Goal: Task Accomplishment & Management: Complete application form

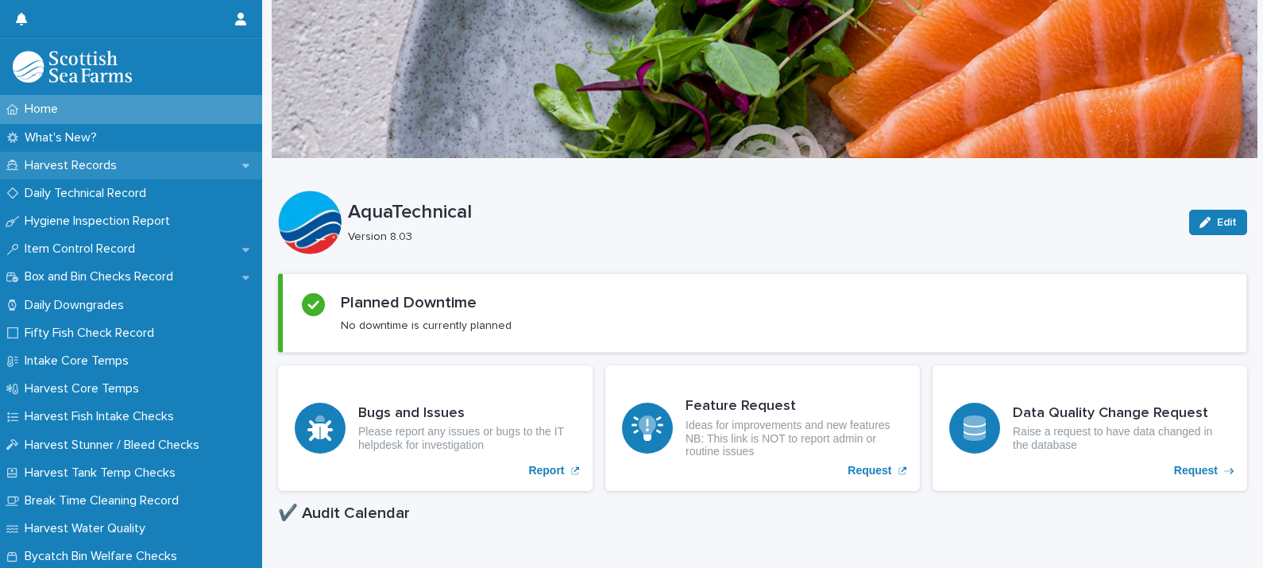
click at [98, 167] on p "Harvest Records" at bounding box center [73, 165] width 111 height 15
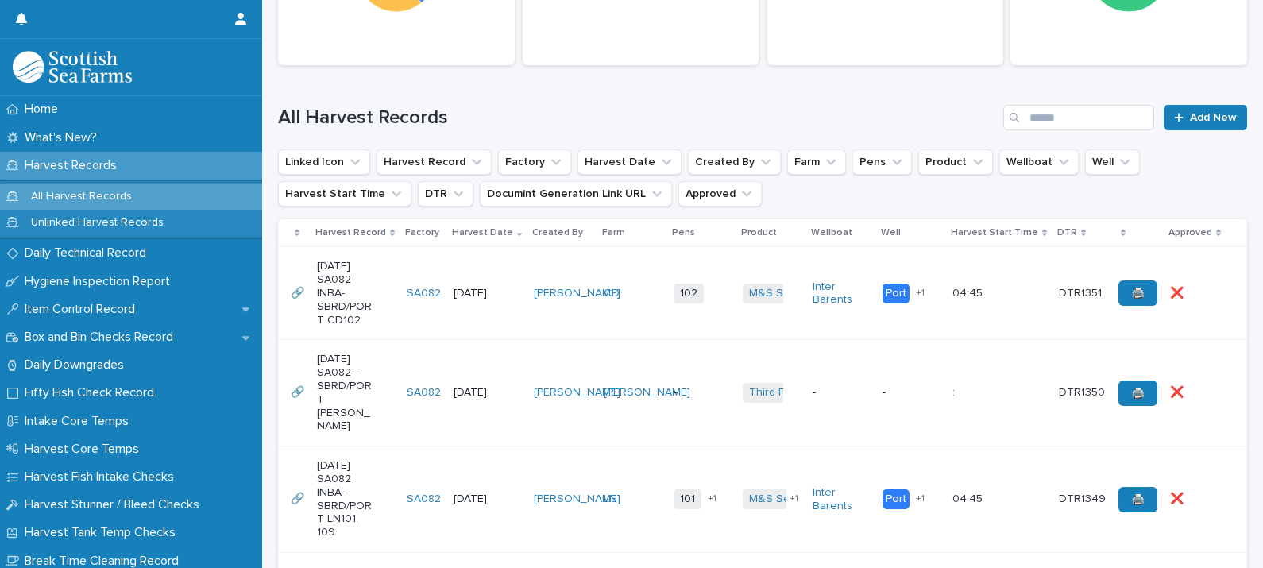
scroll to position [298, 0]
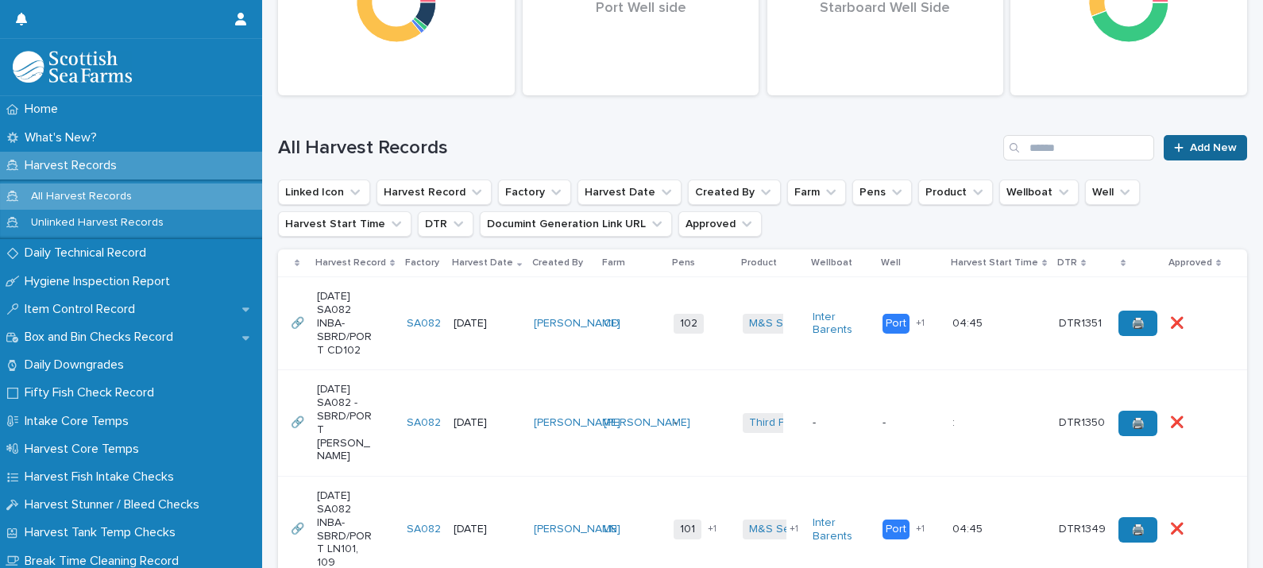
click at [1175, 155] on link "Add New" at bounding box center [1204, 147] width 83 height 25
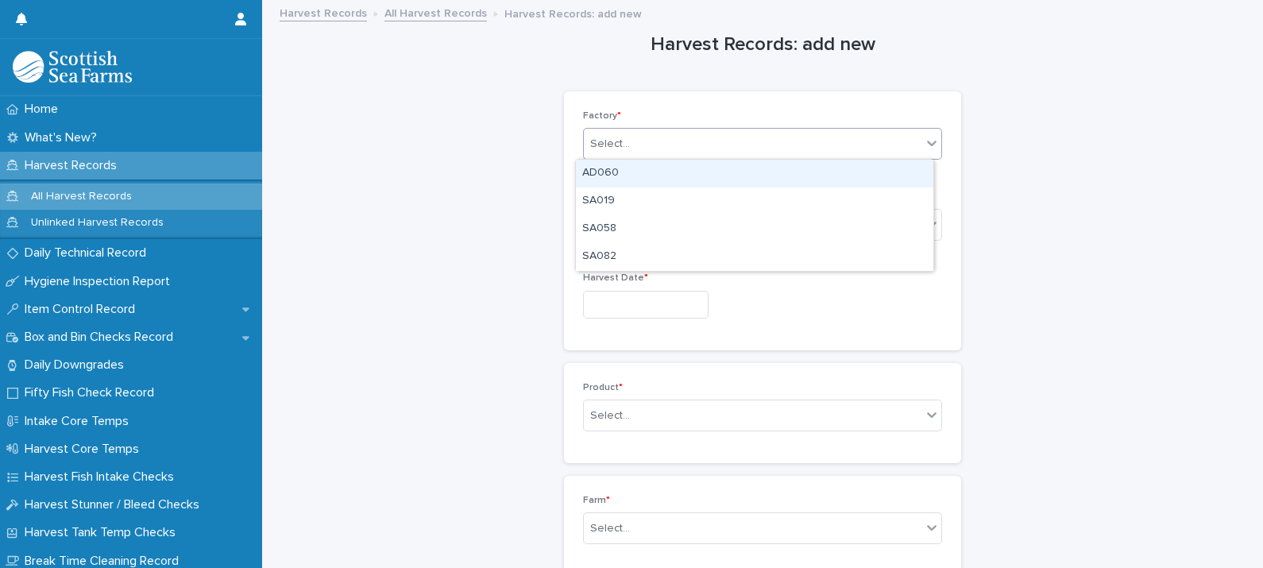
click at [613, 144] on div "Select..." at bounding box center [610, 144] width 40 height 17
click at [610, 176] on div "AD060" at bounding box center [754, 174] width 357 height 28
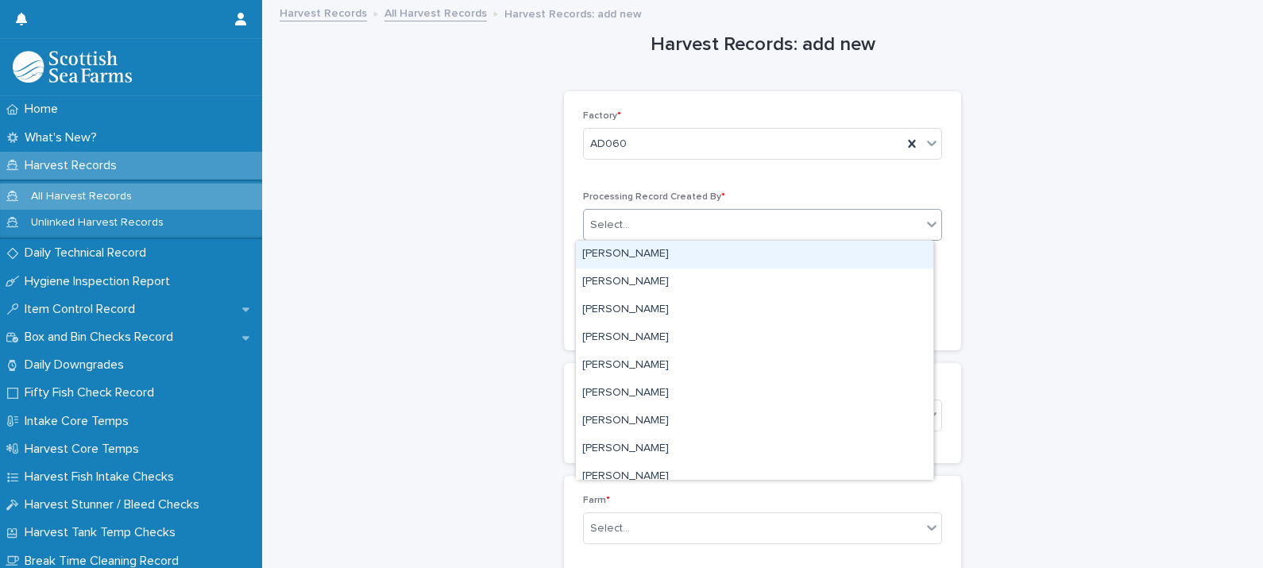
click at [619, 222] on div "Select..." at bounding box center [610, 225] width 40 height 17
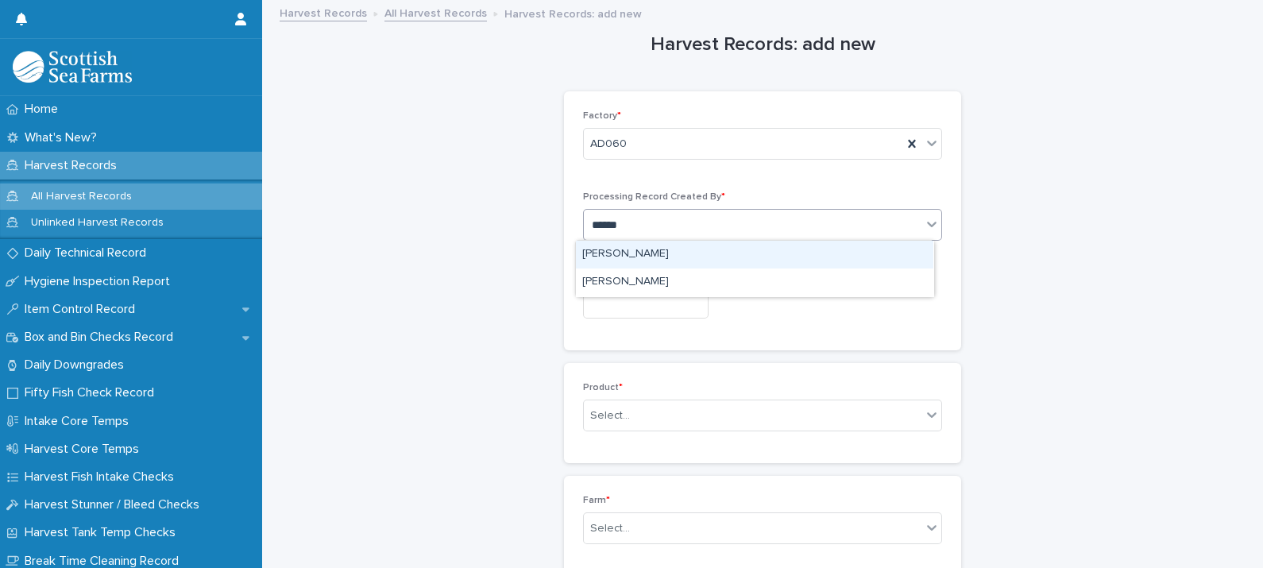
type input "*******"
click at [650, 257] on div "[PERSON_NAME]" at bounding box center [754, 255] width 357 height 28
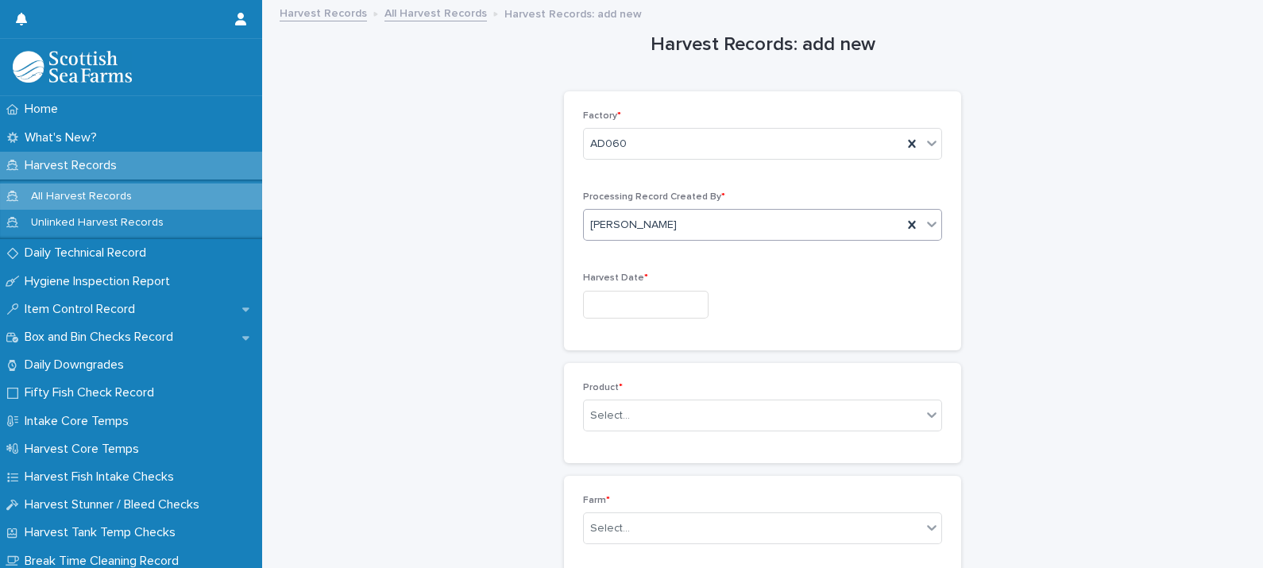
click at [633, 307] on input "text" at bounding box center [645, 305] width 125 height 28
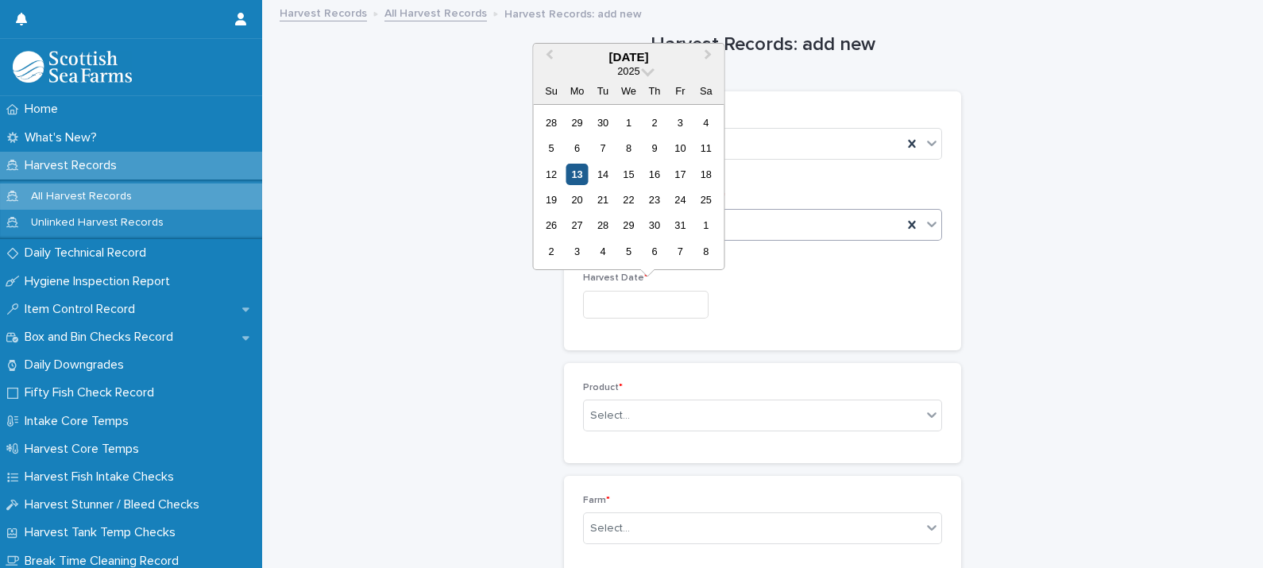
click at [576, 179] on div "13" at bounding box center [576, 174] width 21 height 21
type input "**********"
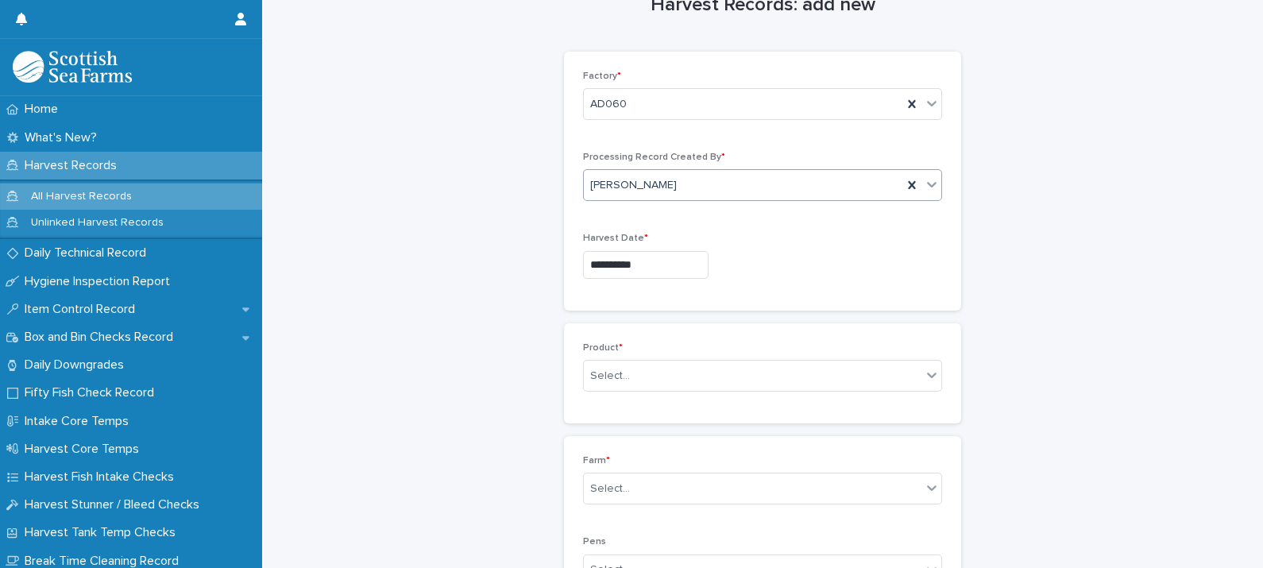
scroll to position [98, 0]
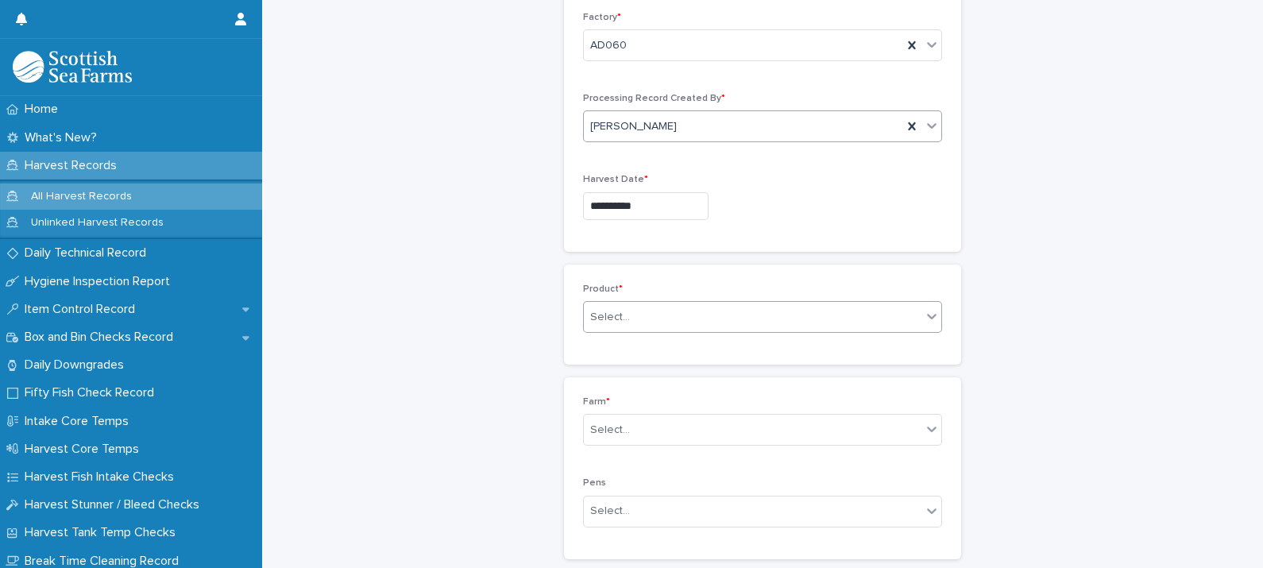
click at [632, 316] on div "Select..." at bounding box center [753, 317] width 338 height 26
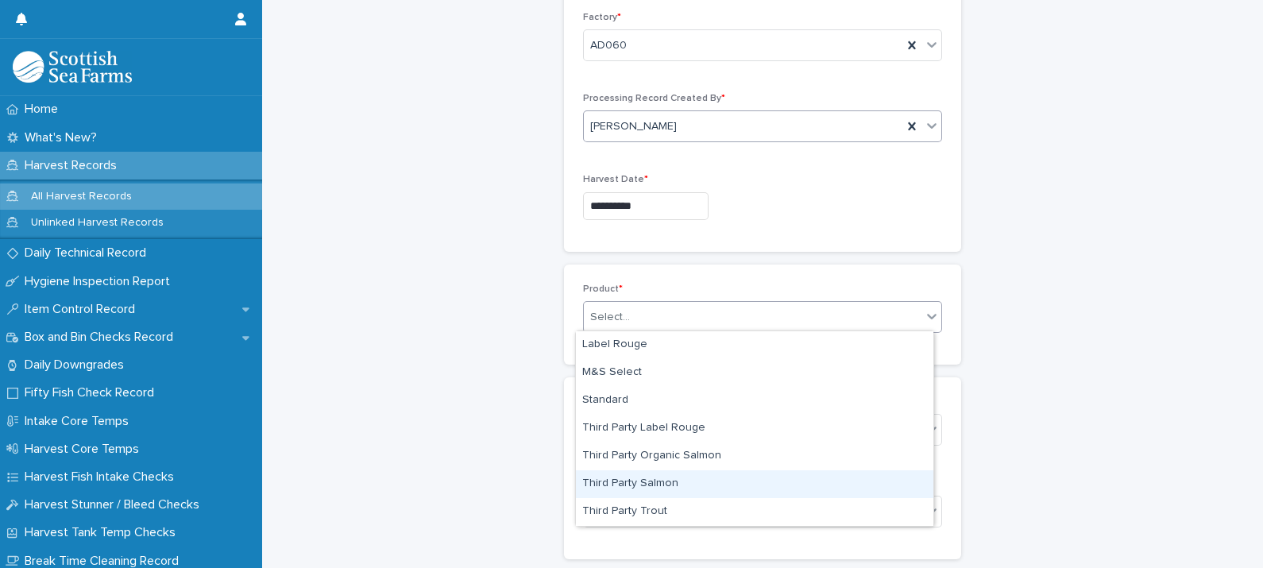
click at [658, 480] on div "Third Party Salmon" at bounding box center [754, 484] width 357 height 28
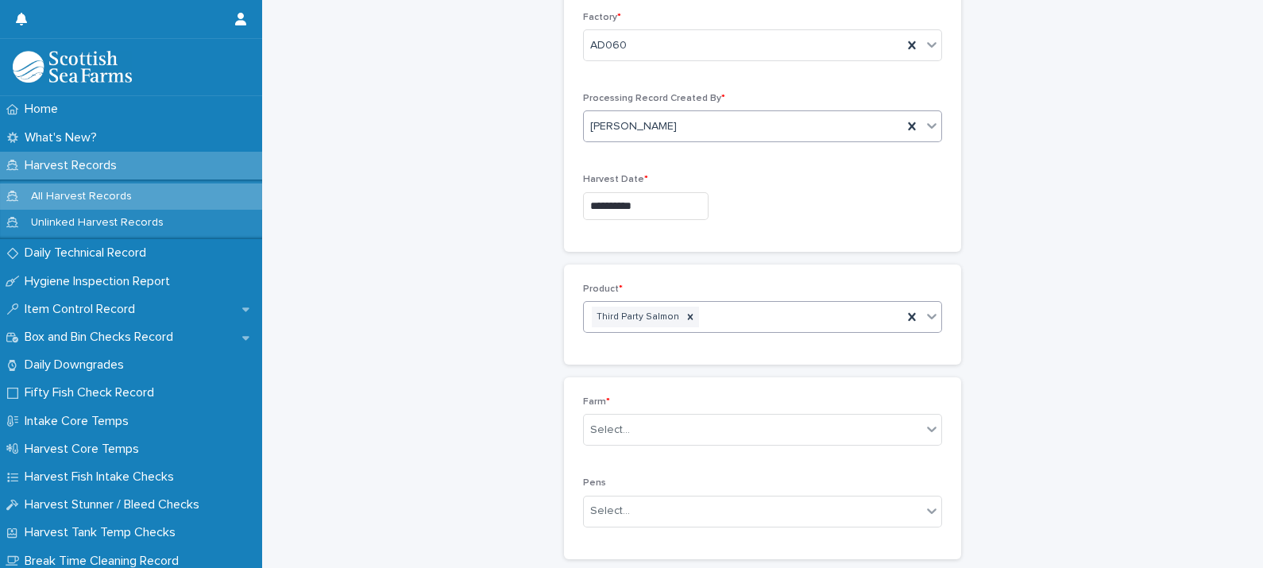
scroll to position [198, 0]
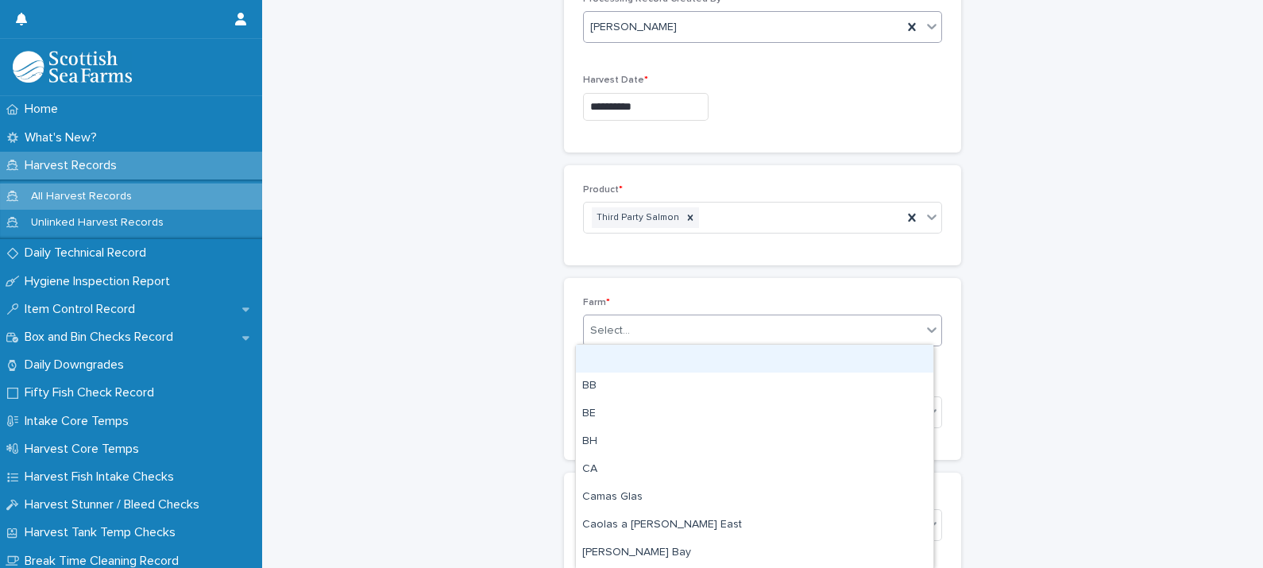
click at [631, 330] on input "text" at bounding box center [632, 331] width 2 height 14
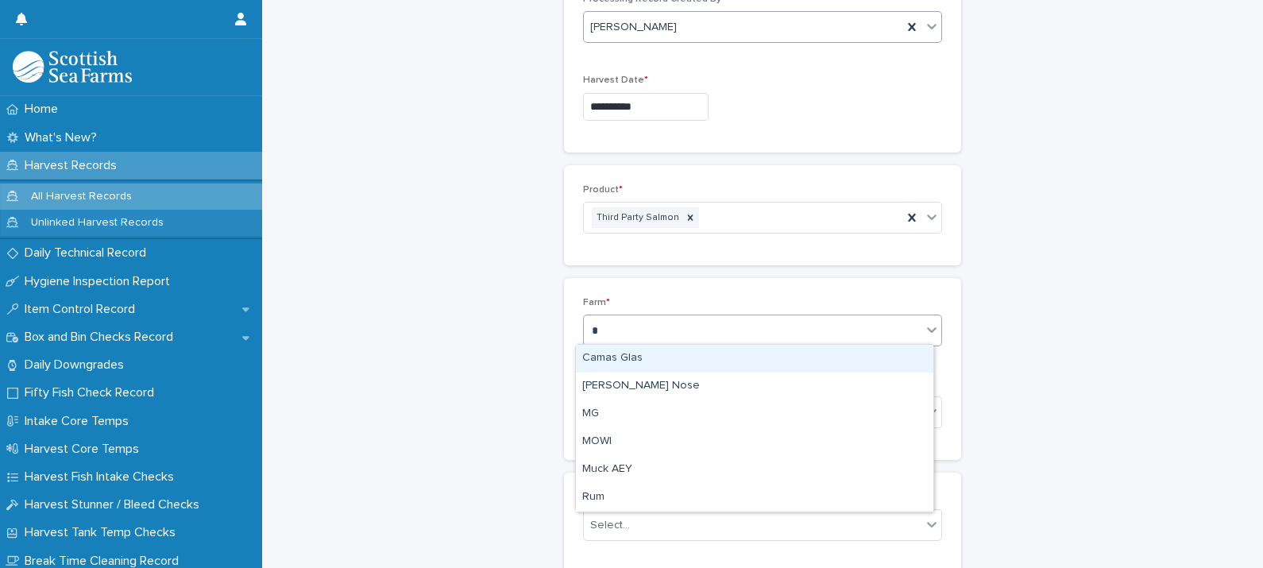
type input "**"
click at [622, 360] on div "MOWI" at bounding box center [754, 359] width 357 height 28
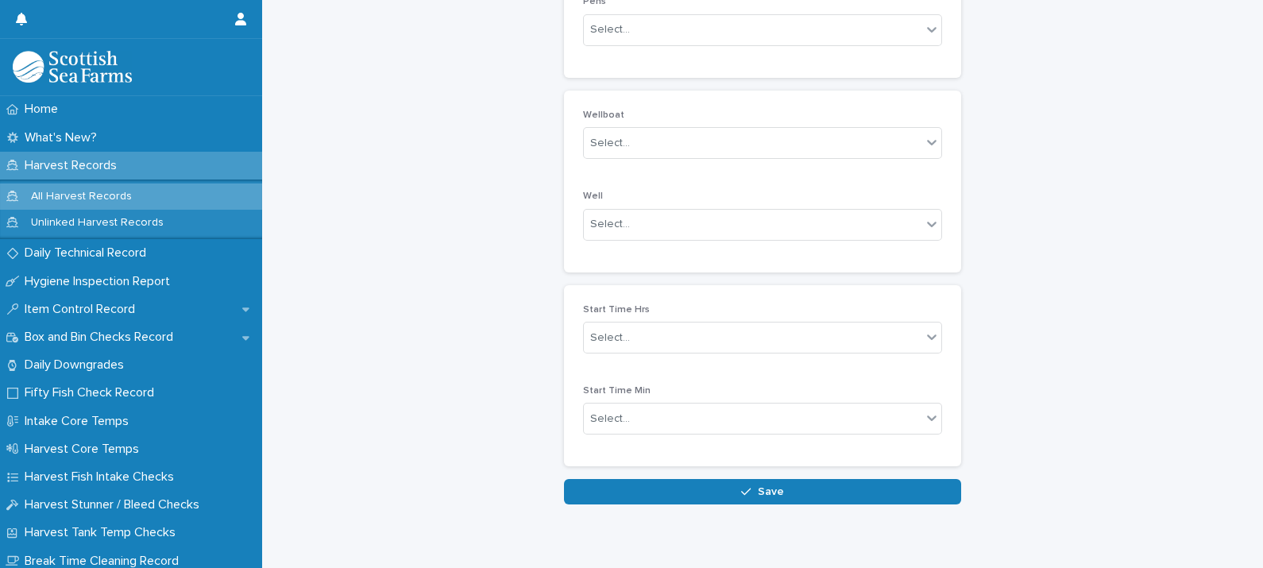
scroll to position [608, 0]
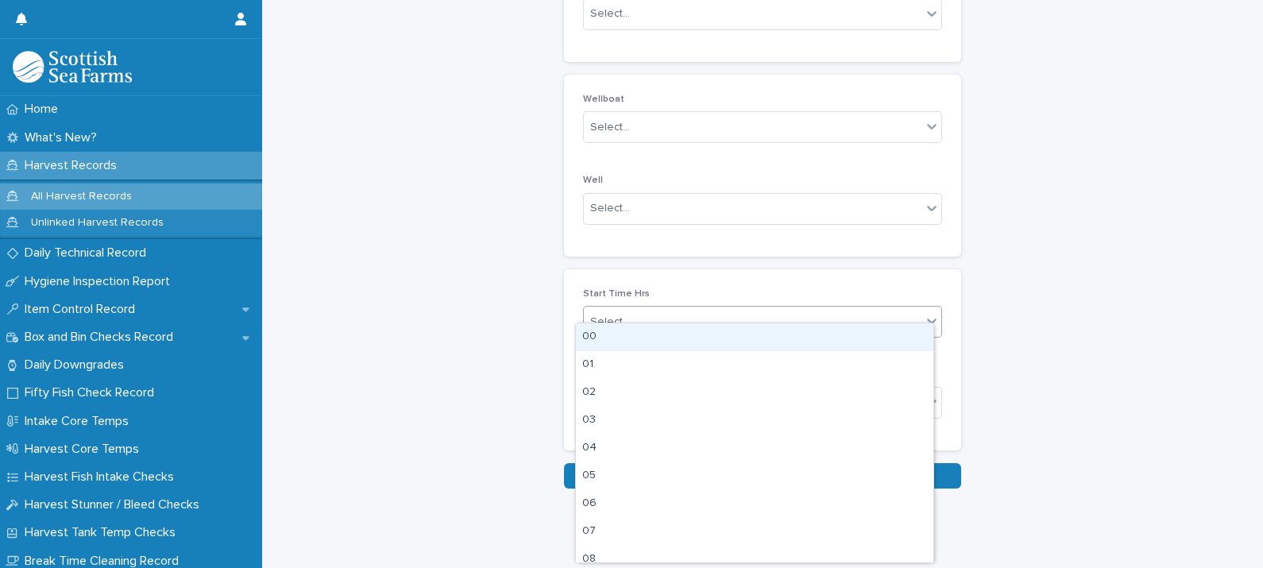
click at [609, 314] on div "Select..." at bounding box center [610, 322] width 40 height 17
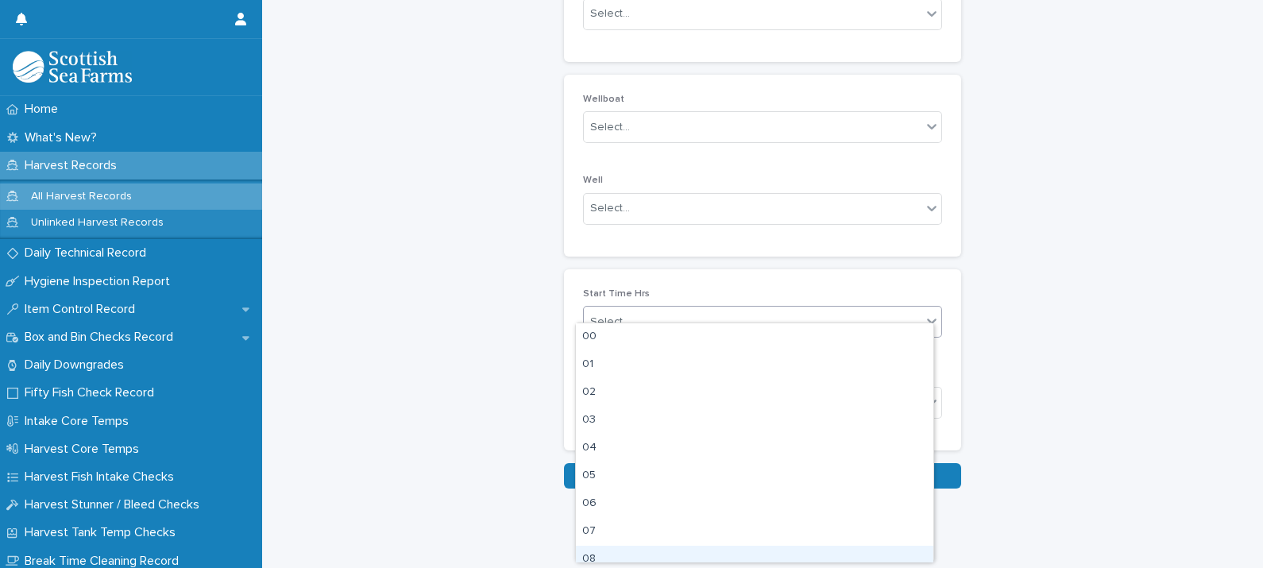
click at [588, 556] on div "08" at bounding box center [754, 560] width 357 height 28
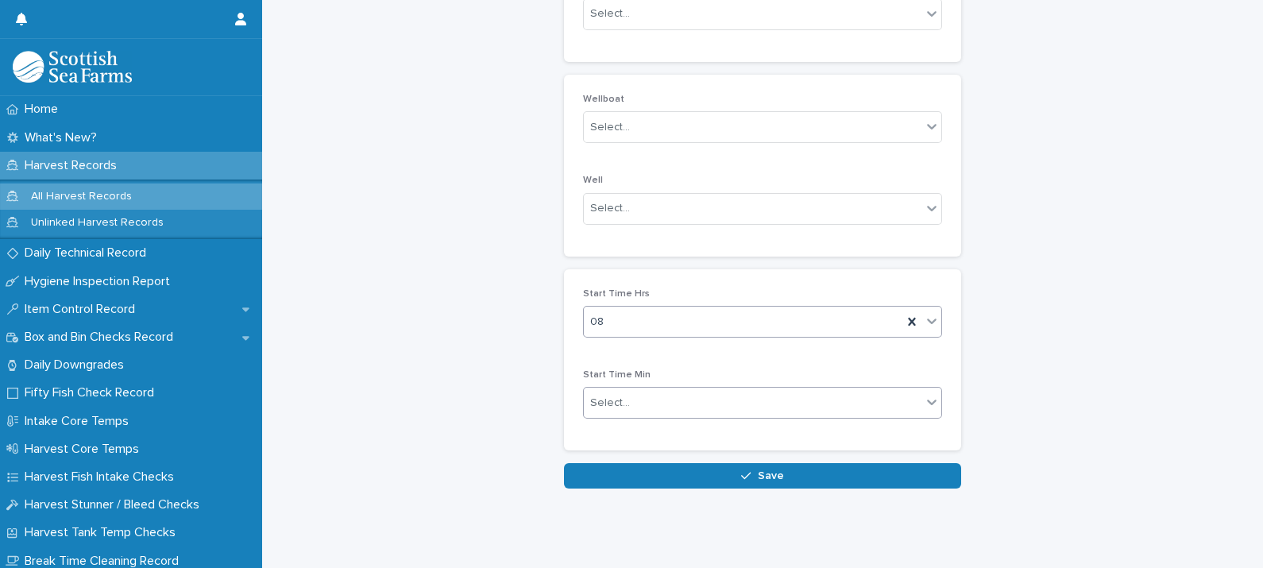
click at [618, 395] on div "Select..." at bounding box center [610, 403] width 40 height 17
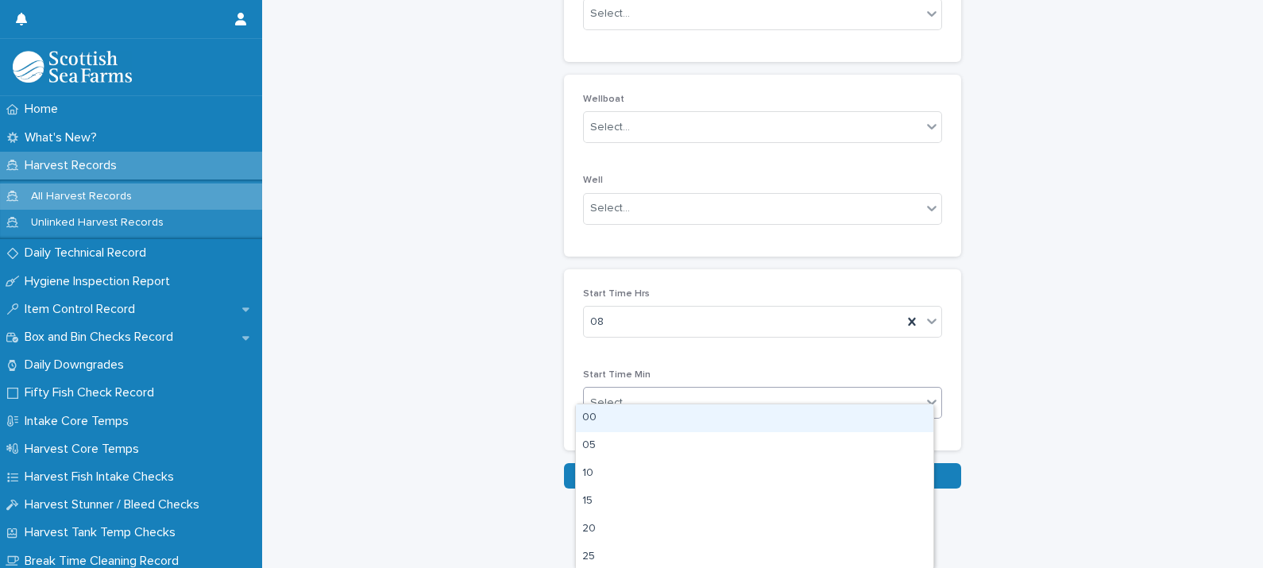
click at [600, 410] on div "00" at bounding box center [754, 418] width 357 height 28
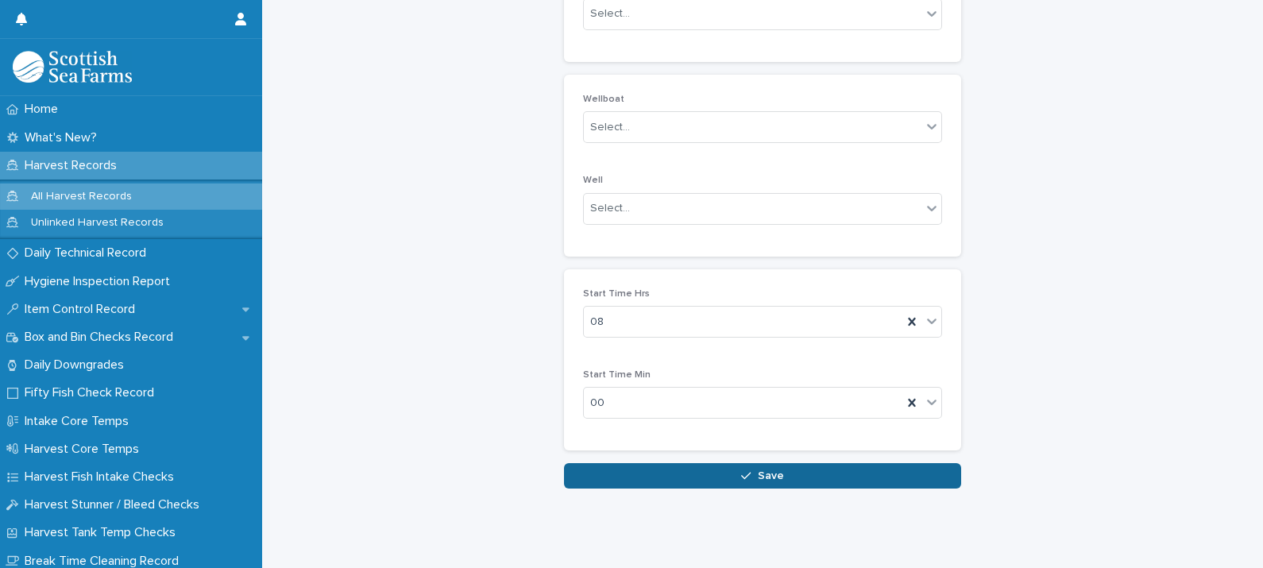
click at [781, 469] on button "Save" at bounding box center [762, 475] width 397 height 25
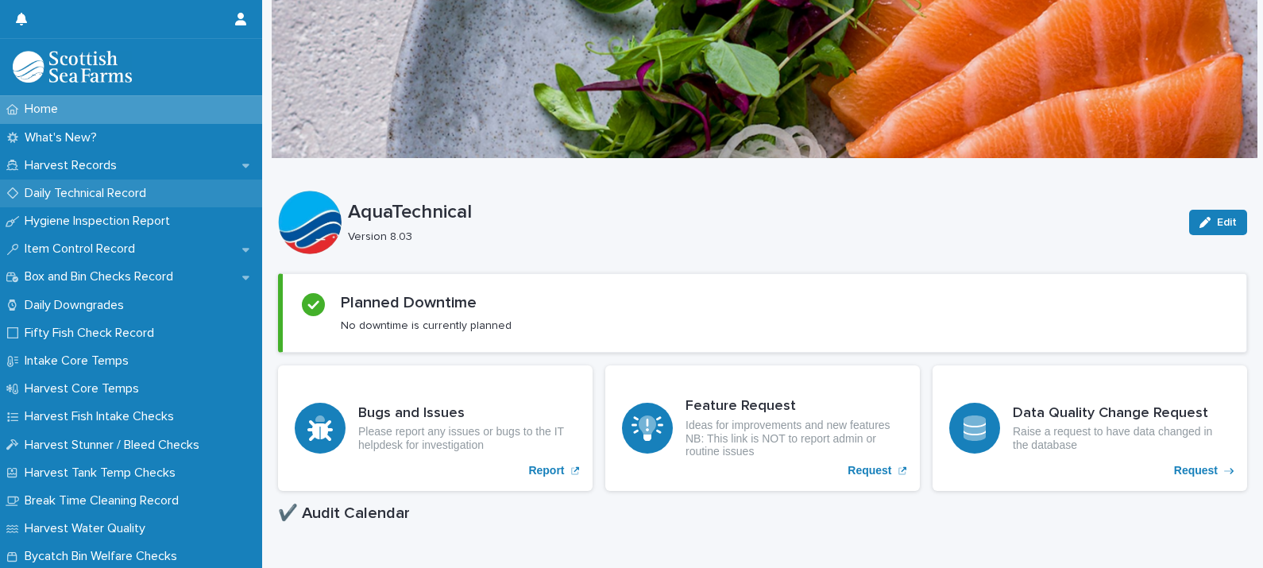
click at [99, 190] on p "Daily Technical Record" at bounding box center [88, 193] width 141 height 15
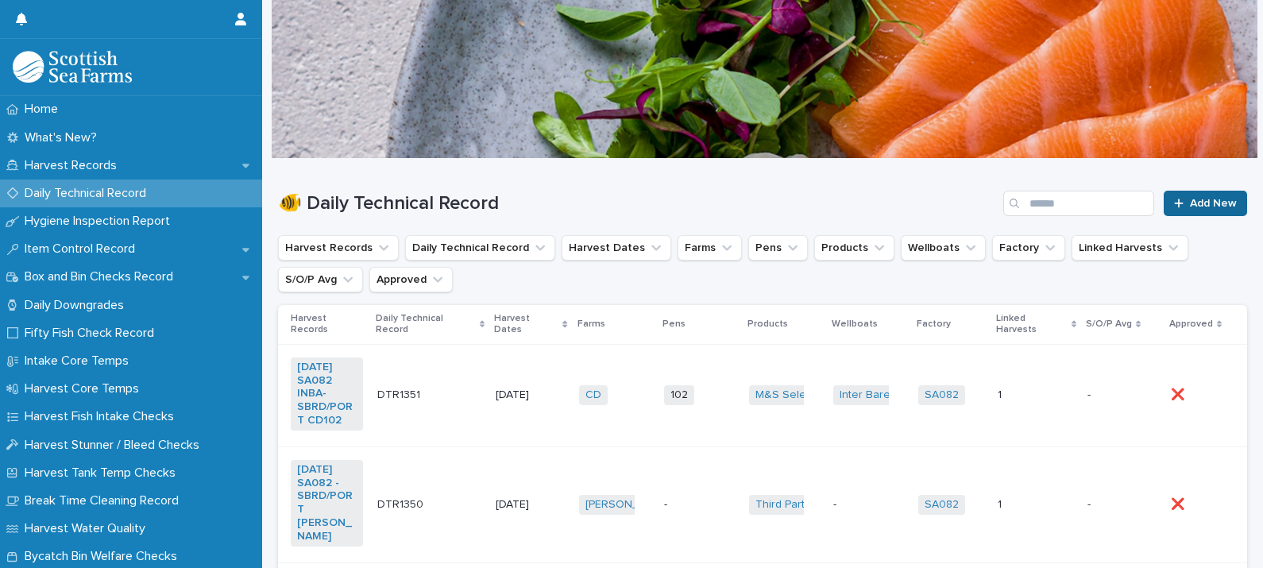
click at [1198, 205] on span "Add New" at bounding box center [1213, 203] width 47 height 11
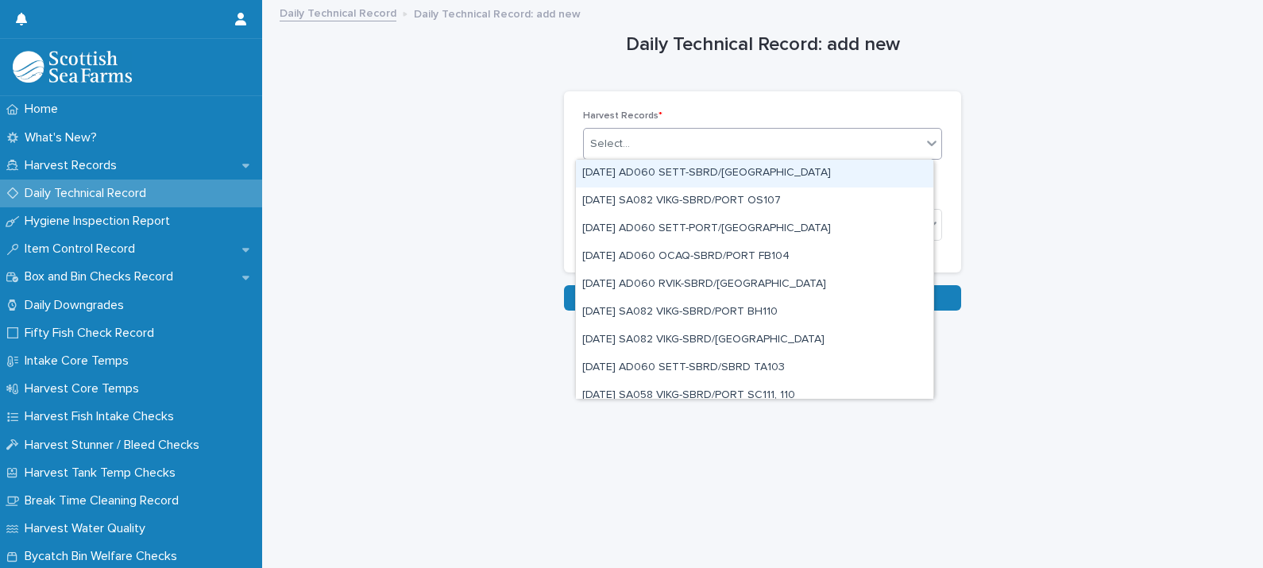
click at [655, 143] on div "Select..." at bounding box center [753, 144] width 338 height 26
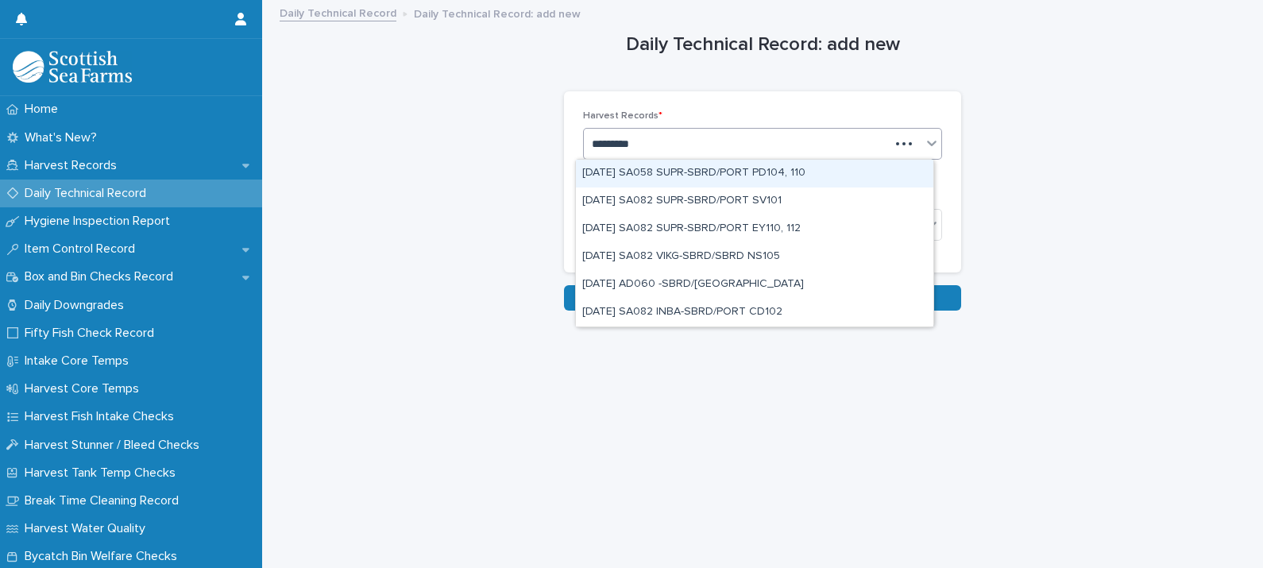
type input "**********"
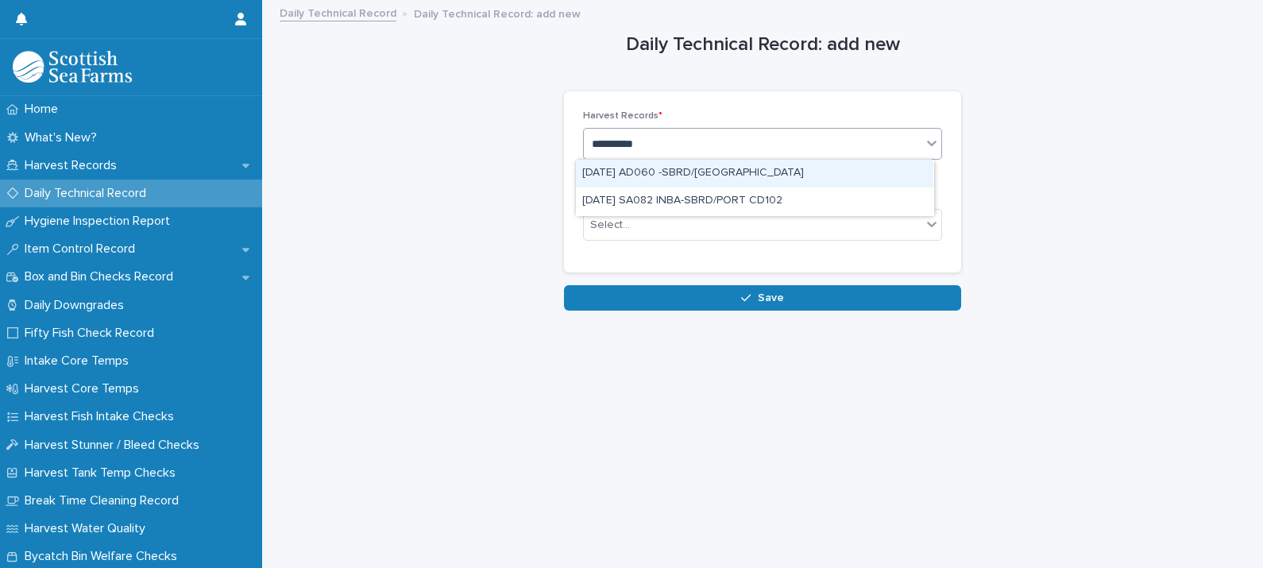
click at [703, 171] on div "[DATE] AD060 -SBRD/[GEOGRAPHIC_DATA]" at bounding box center [754, 174] width 357 height 28
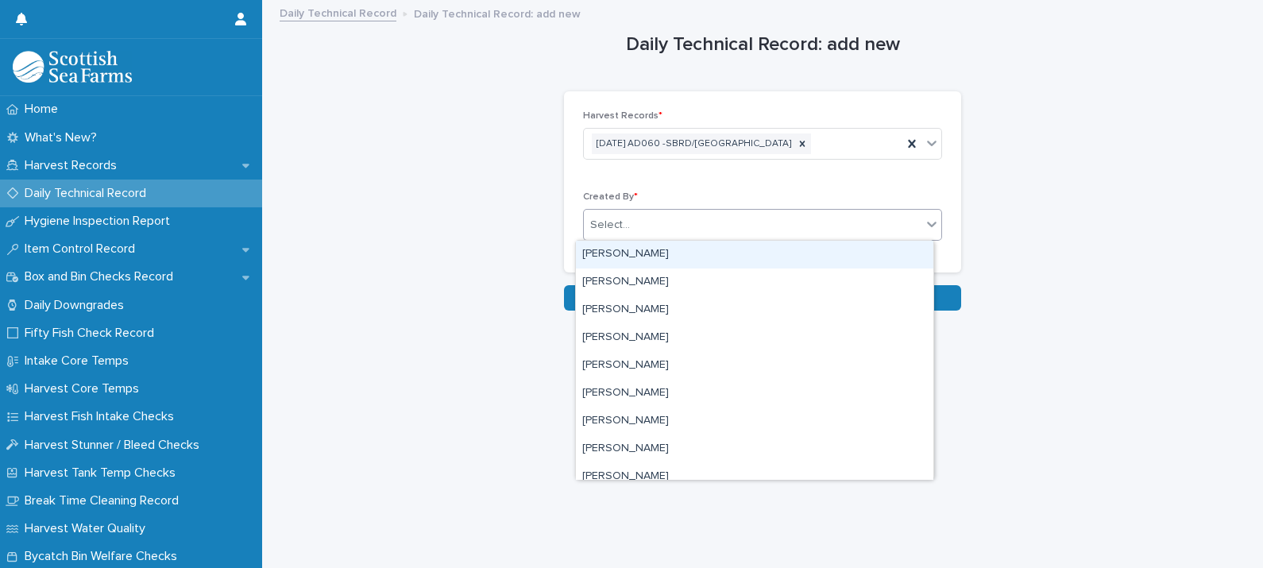
click at [608, 221] on div "Select..." at bounding box center [610, 225] width 40 height 17
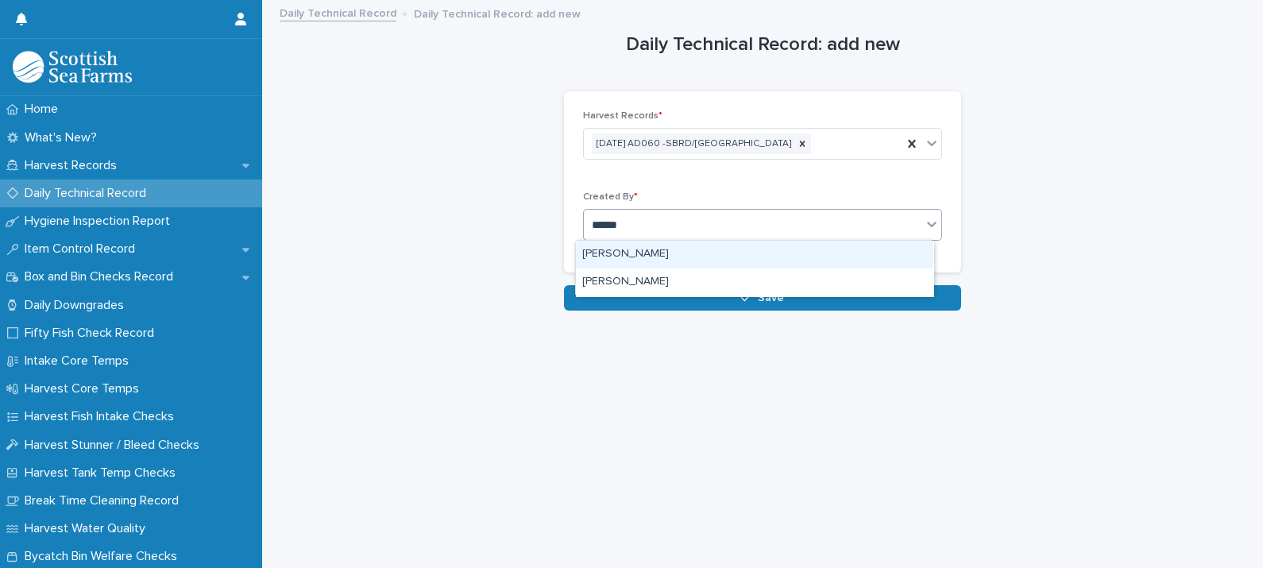
type input "*******"
click at [669, 252] on div "[PERSON_NAME]" at bounding box center [754, 255] width 357 height 28
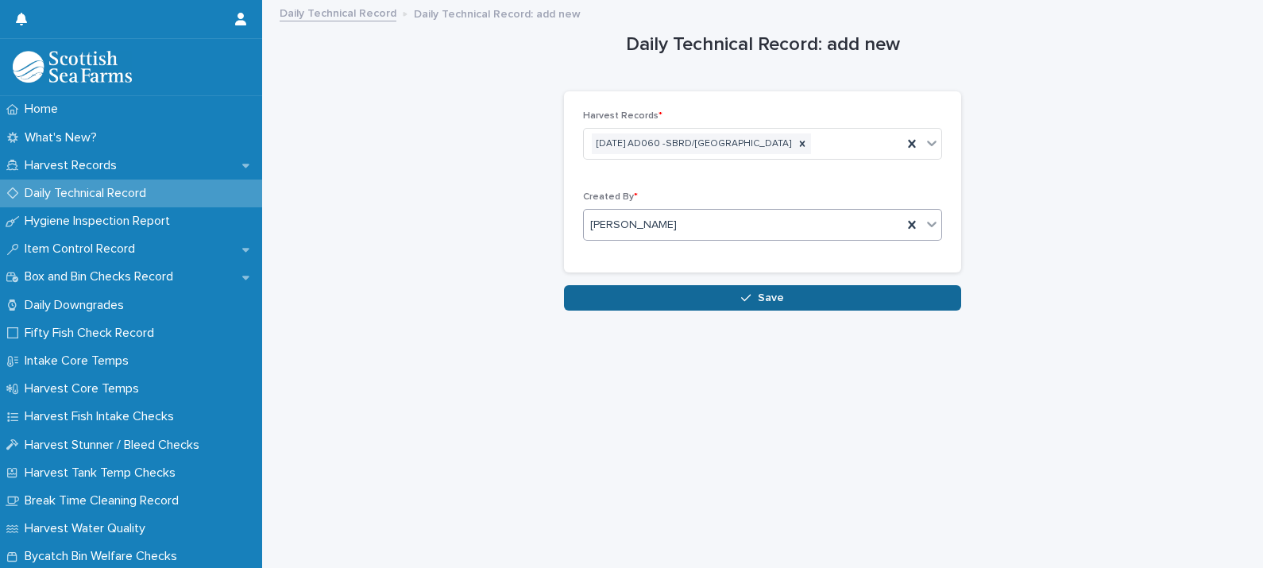
click at [747, 297] on div "button" at bounding box center [749, 297] width 16 height 11
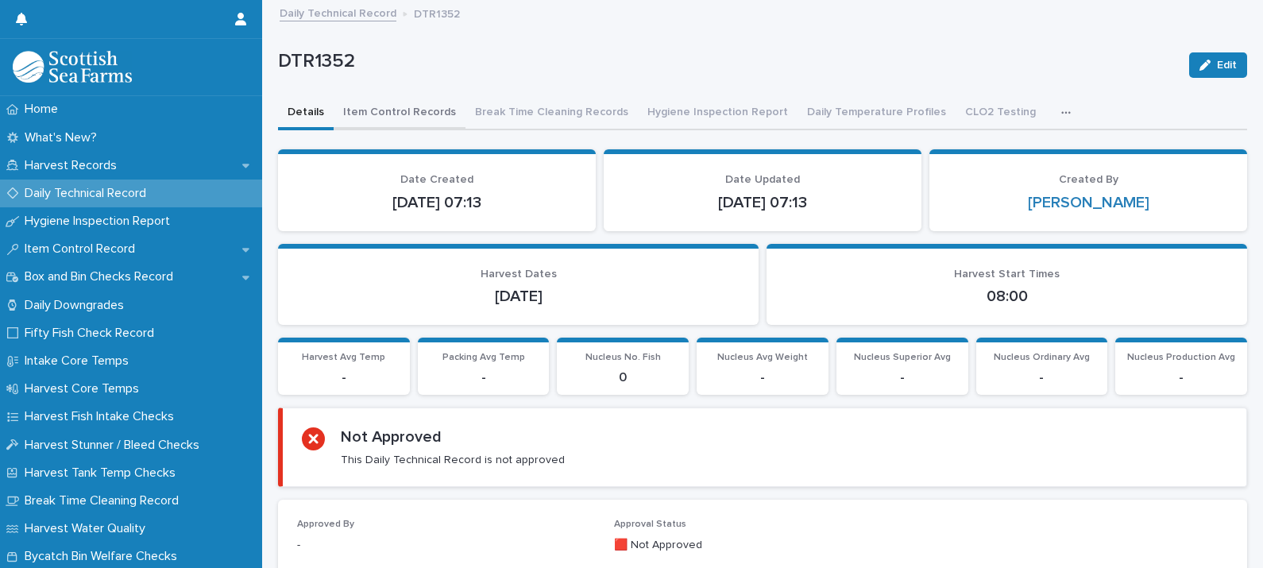
click at [376, 110] on button "Item Control Records" at bounding box center [400, 113] width 132 height 33
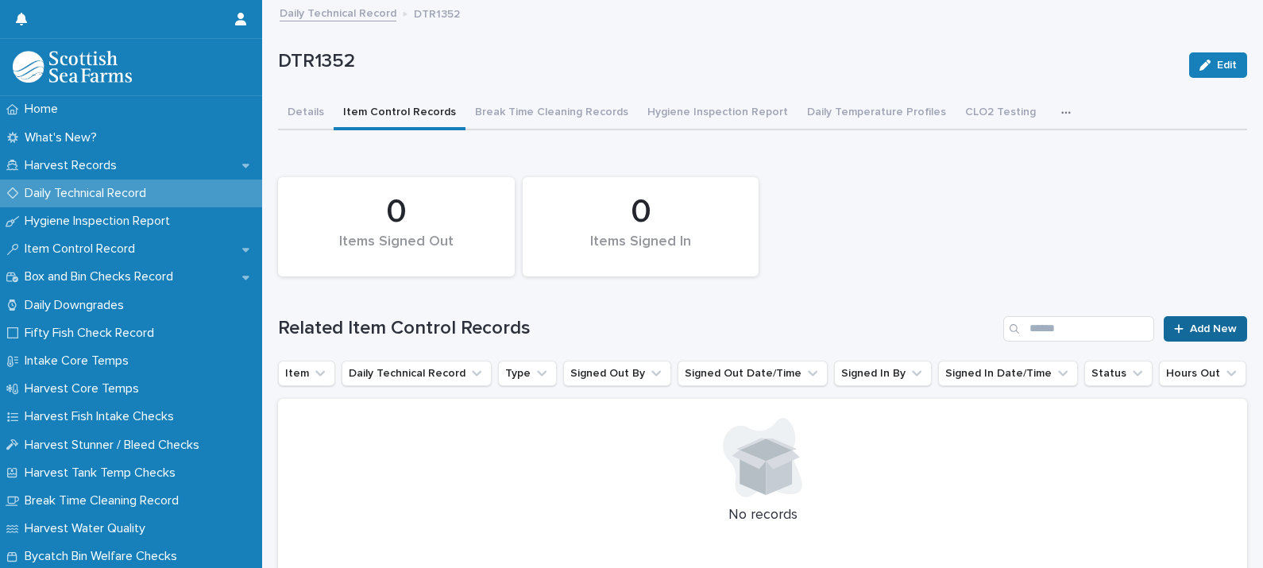
click at [1200, 319] on link "Add New" at bounding box center [1204, 328] width 83 height 25
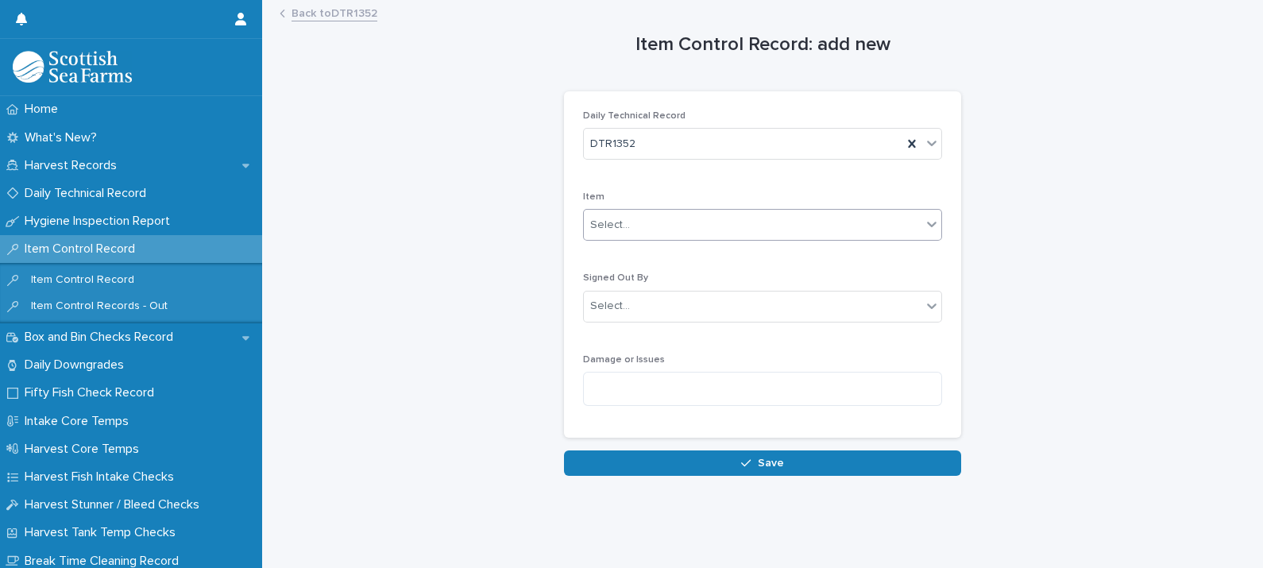
click at [665, 222] on div "Select..." at bounding box center [753, 225] width 338 height 26
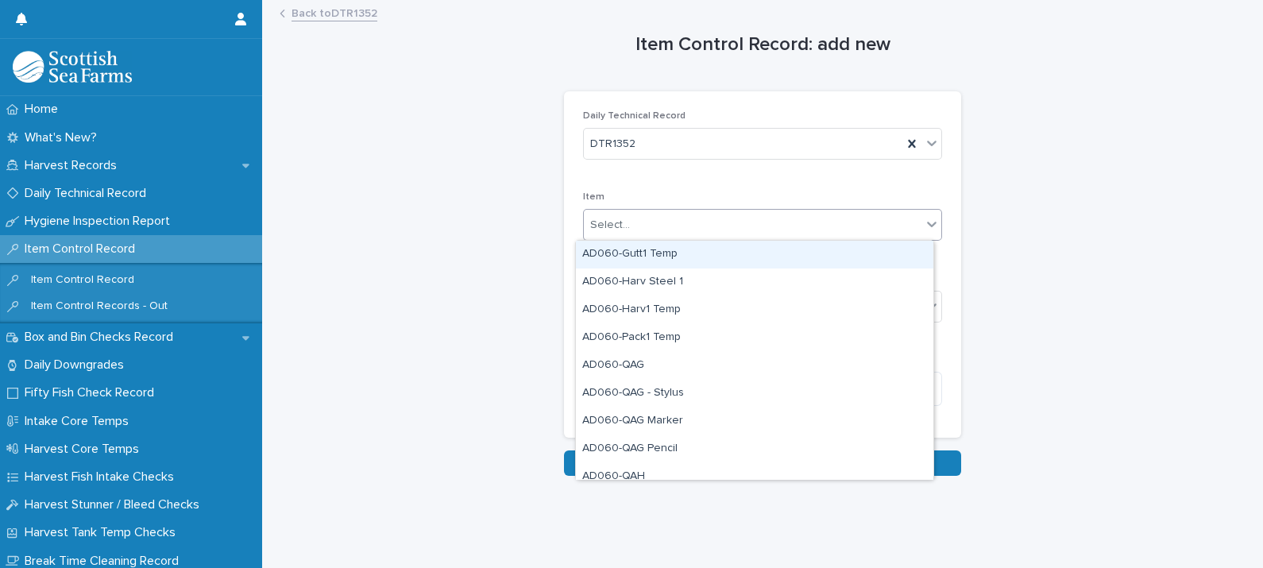
click at [670, 251] on div "AD060-Gutt1 Temp" at bounding box center [754, 255] width 357 height 28
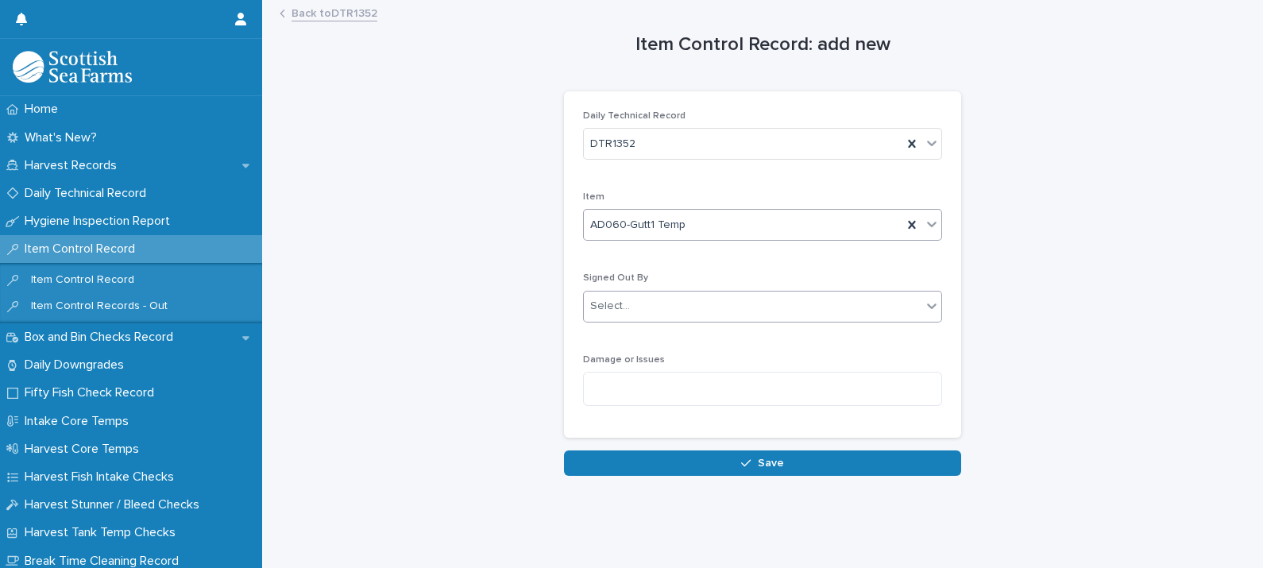
click at [644, 303] on div "Select..." at bounding box center [753, 306] width 338 height 26
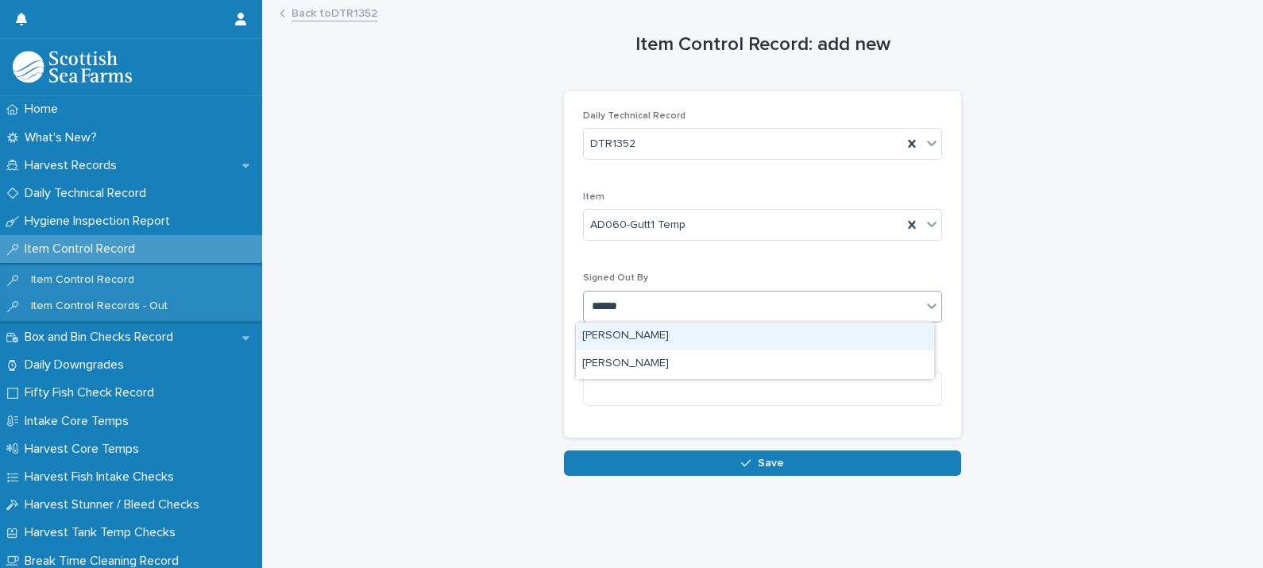
type input "*******"
click at [651, 325] on div "[PERSON_NAME]" at bounding box center [754, 336] width 357 height 28
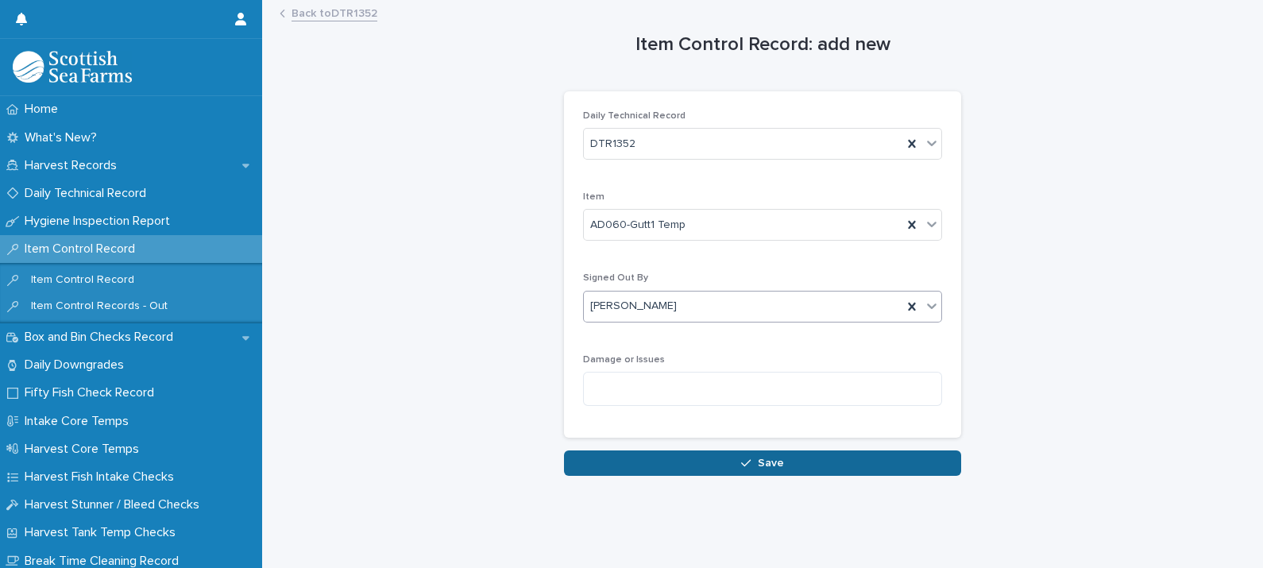
click at [758, 458] on span "Save" at bounding box center [771, 462] width 26 height 11
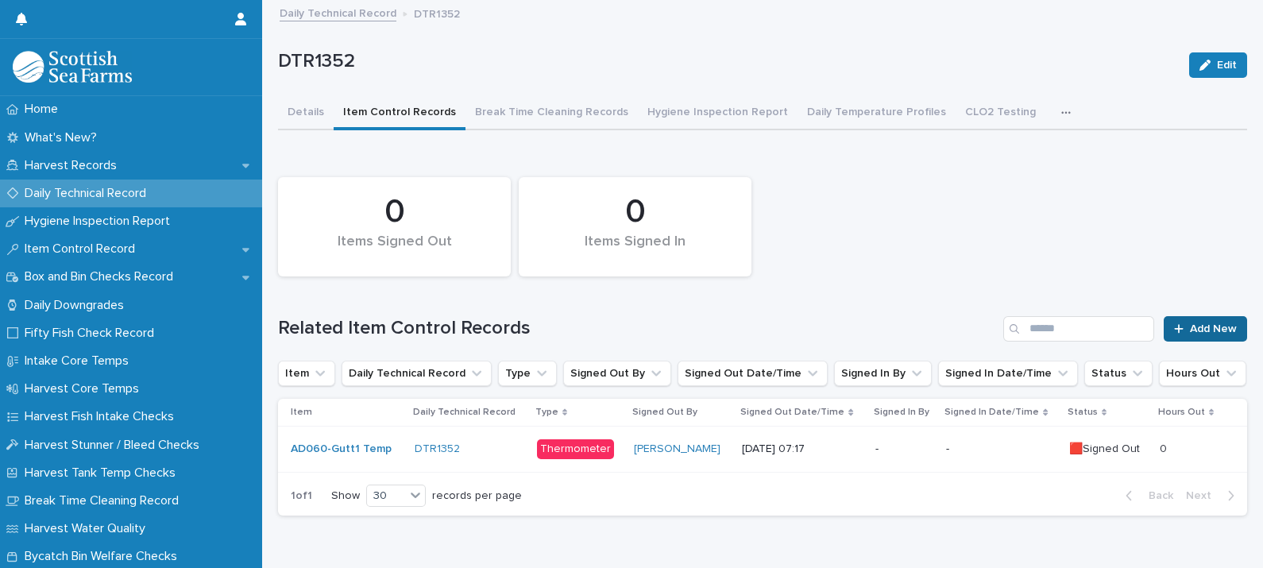
click at [1203, 326] on span "Add New" at bounding box center [1213, 328] width 47 height 11
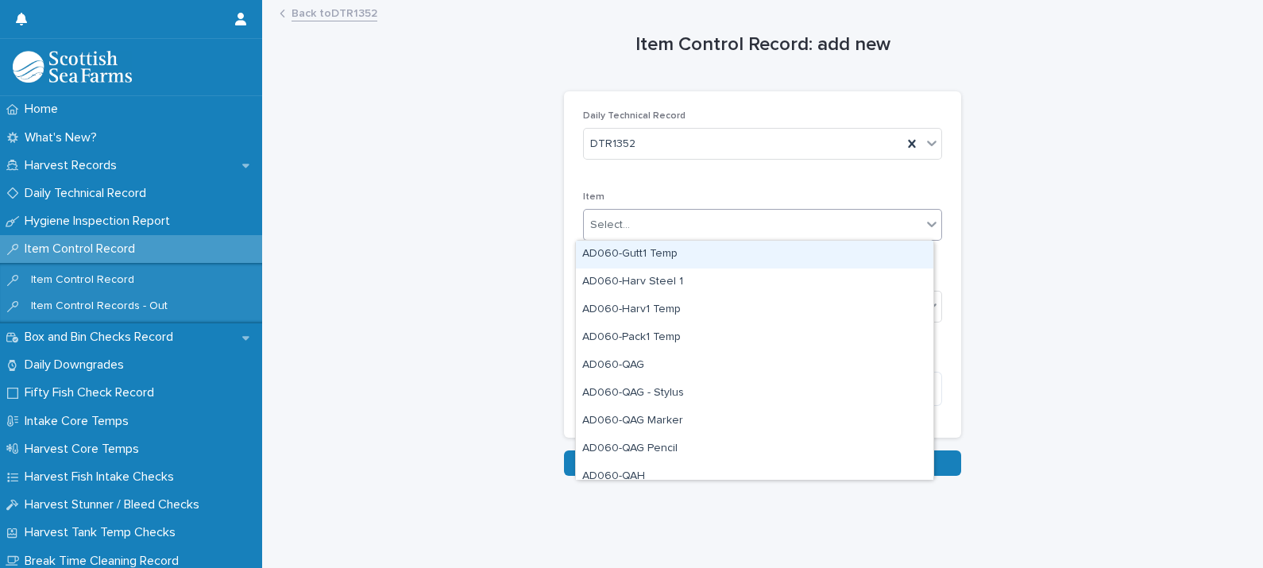
click at [681, 220] on div "Select..." at bounding box center [753, 225] width 338 height 26
type input "***"
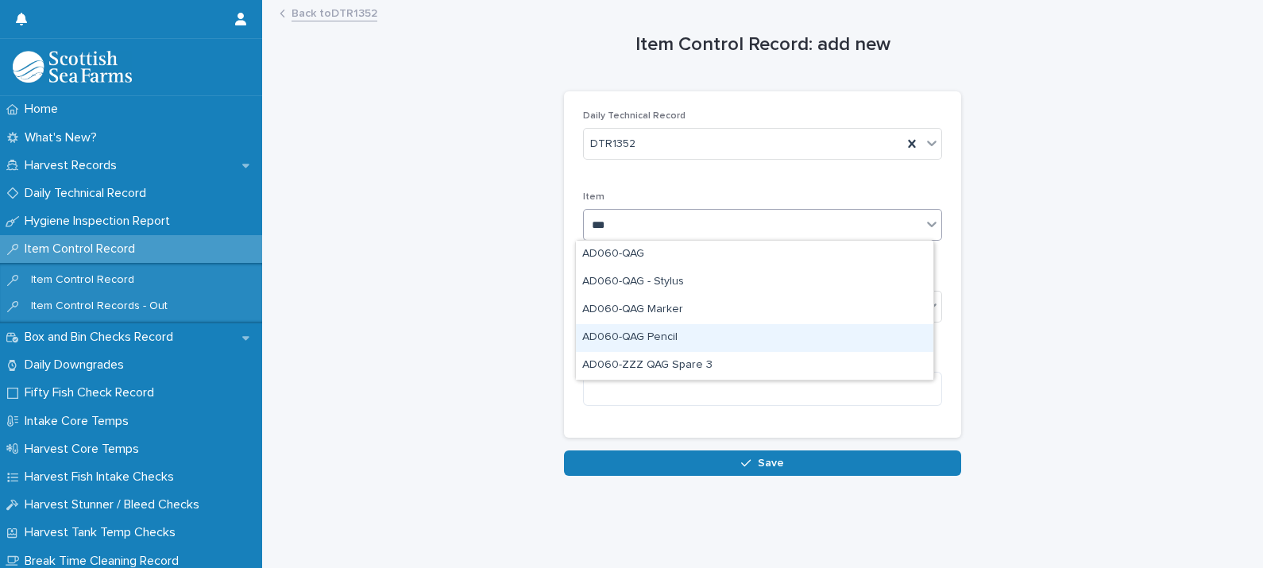
click at [658, 338] on div "AD060-QAG Pencil" at bounding box center [754, 338] width 357 height 28
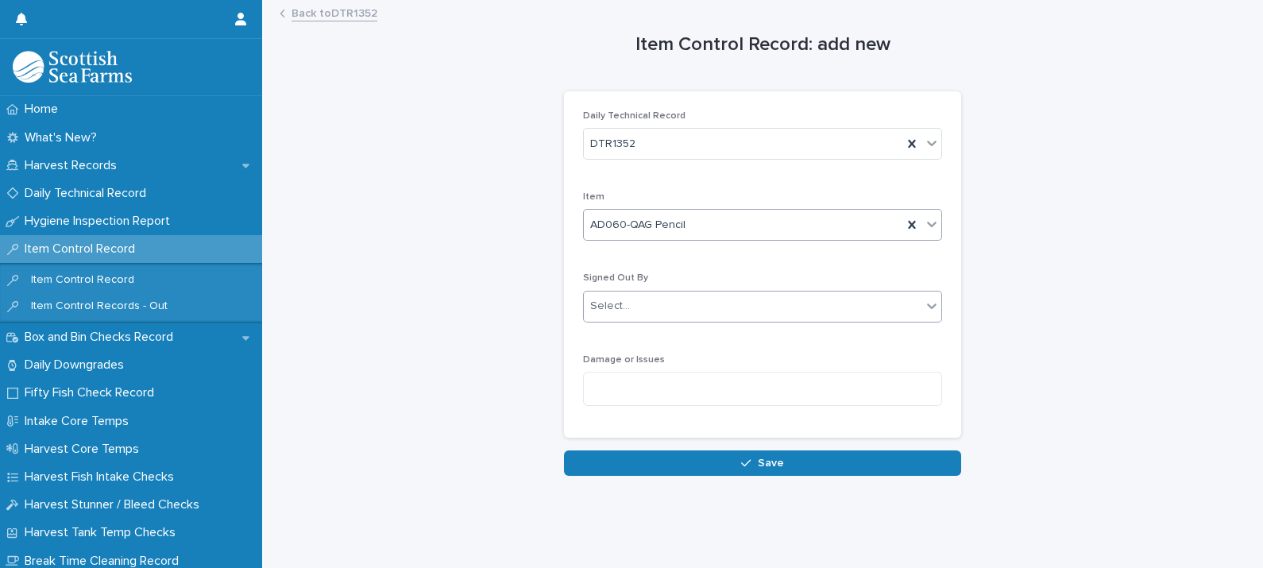
click at [645, 314] on div "Select..." at bounding box center [753, 306] width 338 height 26
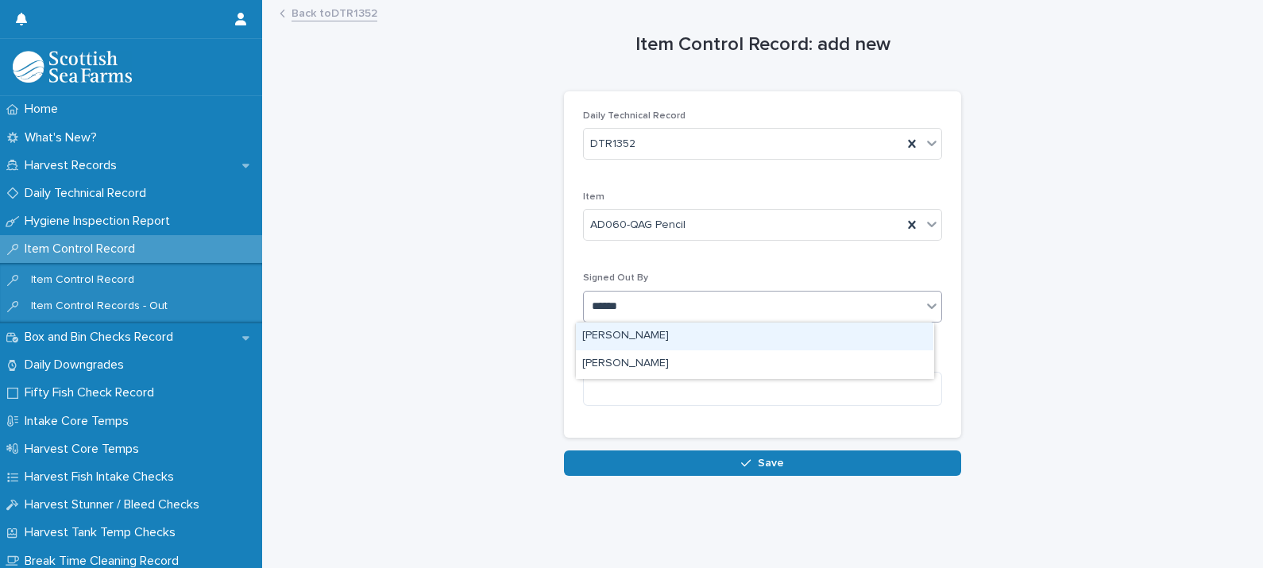
type input "*******"
click at [646, 344] on div "[PERSON_NAME]" at bounding box center [754, 336] width 357 height 28
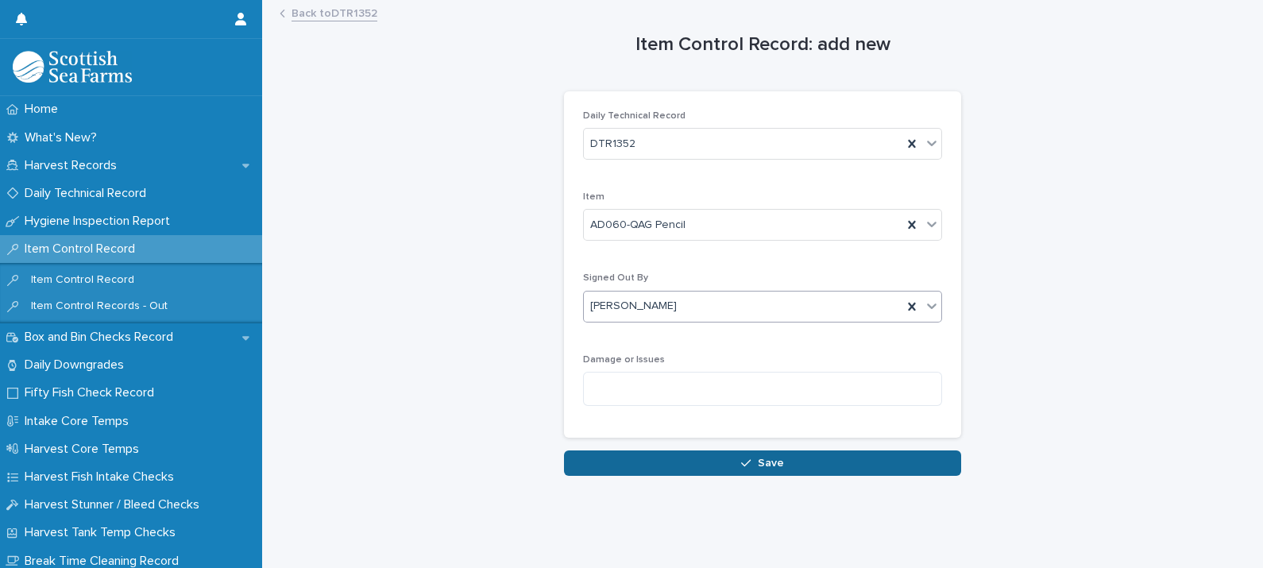
click at [777, 468] on button "Save" at bounding box center [762, 462] width 397 height 25
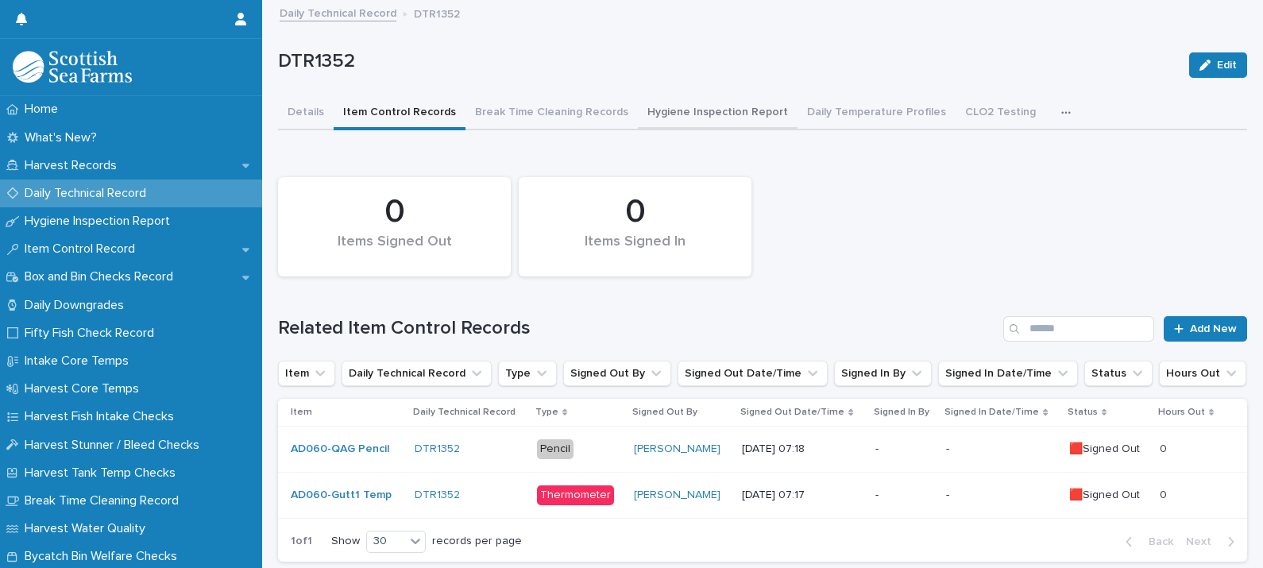
click at [691, 113] on button "Hygiene Inspection Report" at bounding box center [718, 113] width 160 height 33
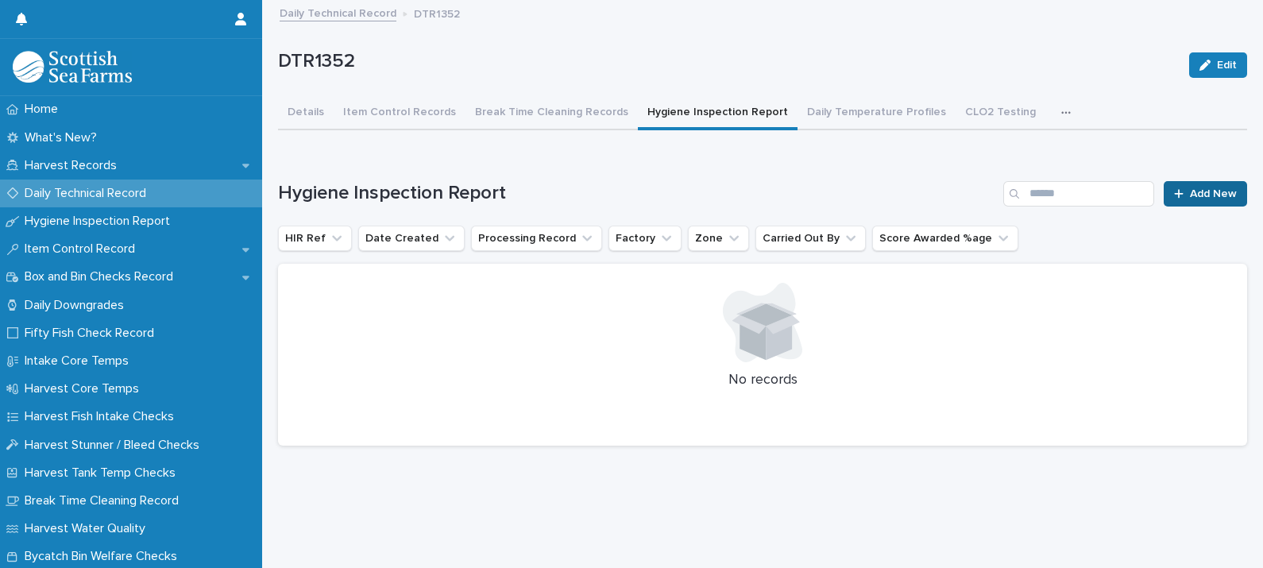
click at [1190, 194] on span "Add New" at bounding box center [1213, 193] width 47 height 11
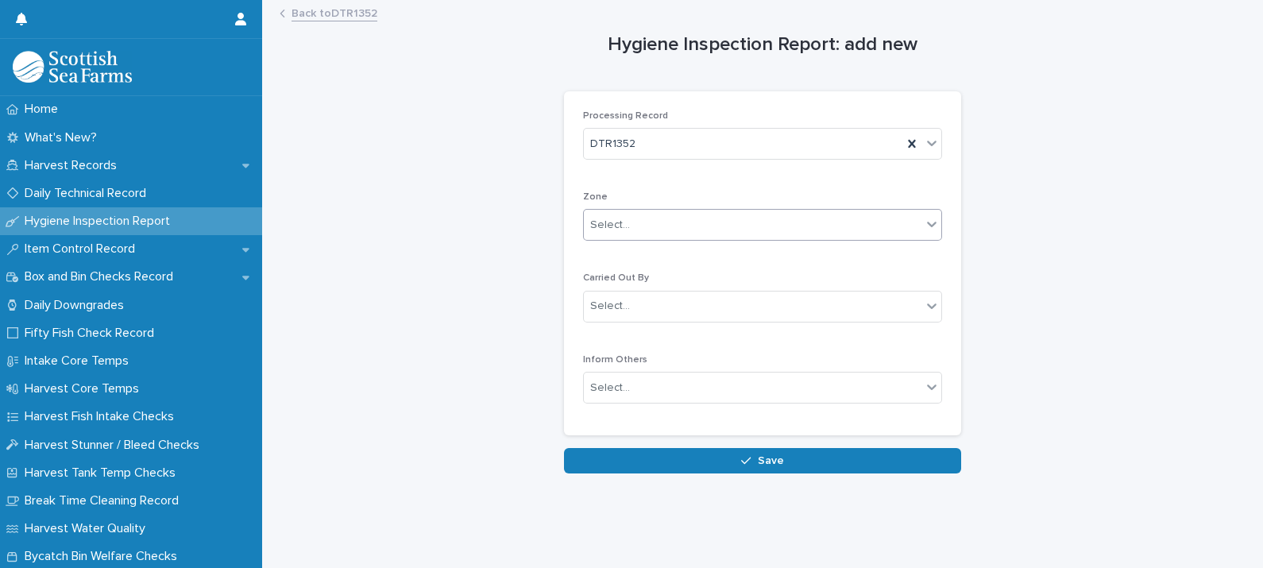
click at [627, 217] on div "Select..." at bounding box center [753, 225] width 338 height 26
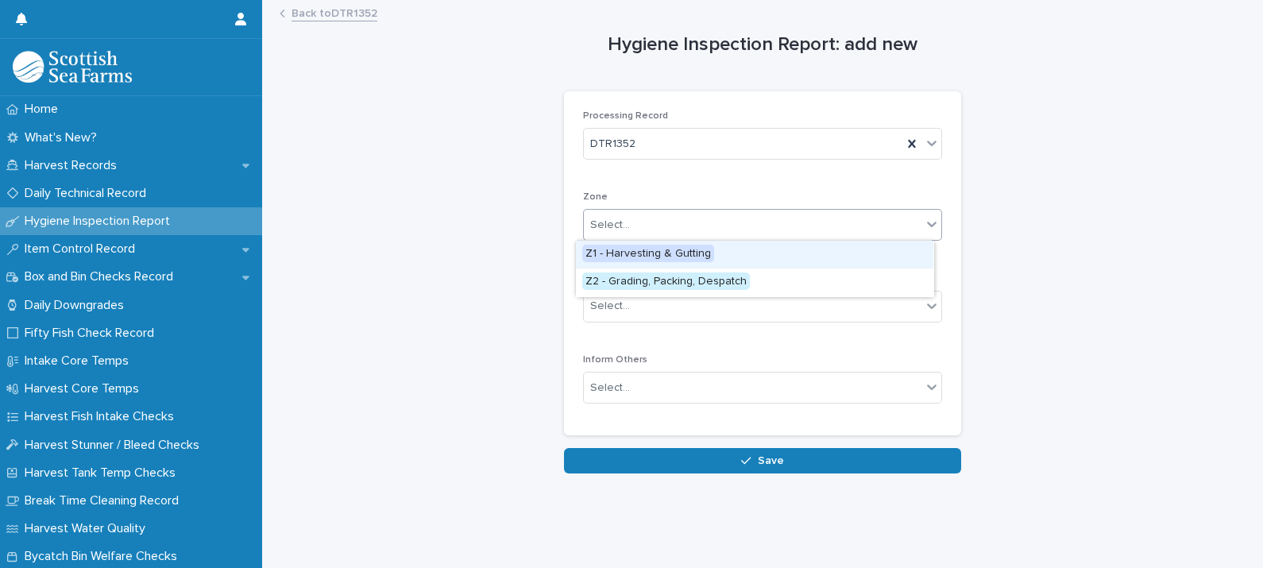
click at [647, 253] on span "Z1 - Harvesting & Gutting" at bounding box center [648, 253] width 132 height 17
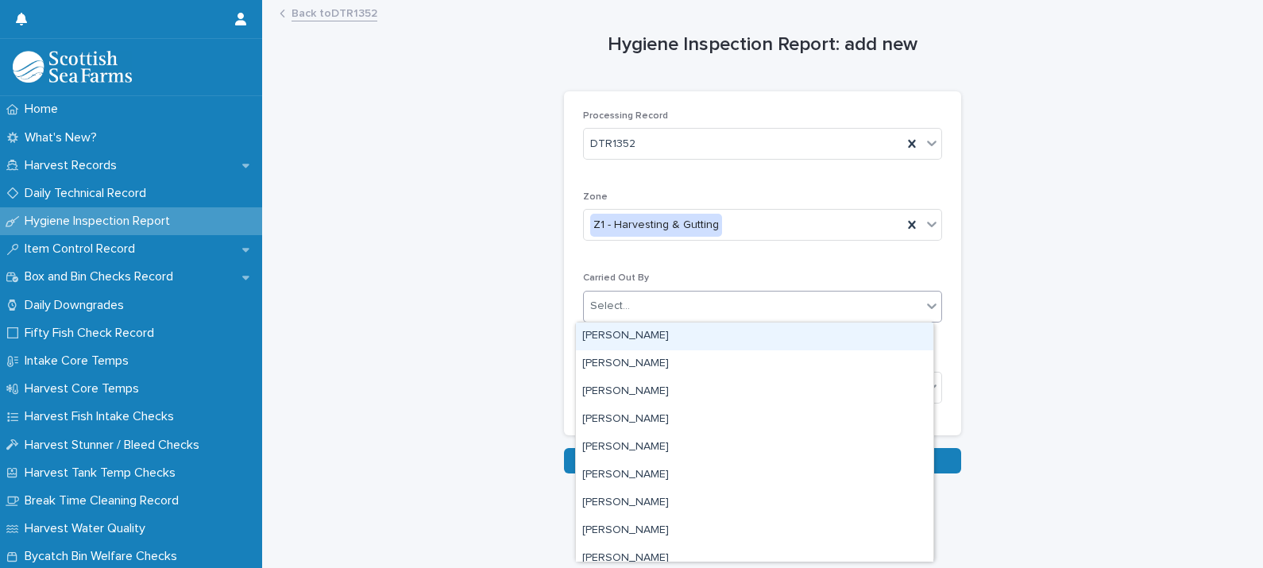
click at [640, 312] on div "Select..." at bounding box center [753, 306] width 338 height 26
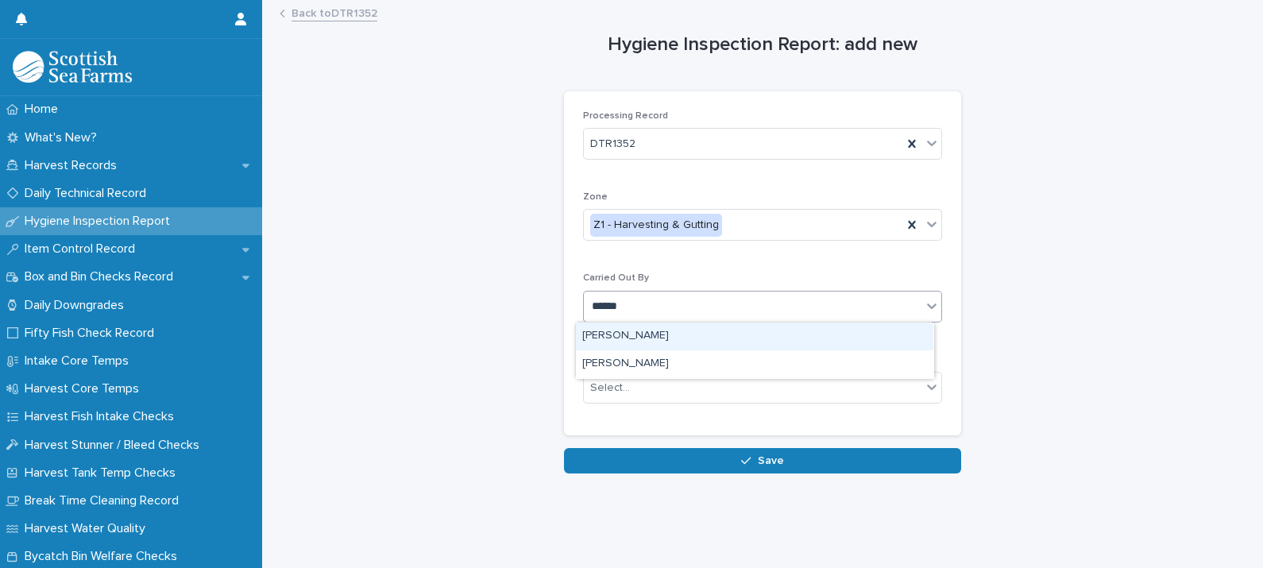
type input "*******"
click at [640, 334] on div "[PERSON_NAME]" at bounding box center [754, 336] width 357 height 28
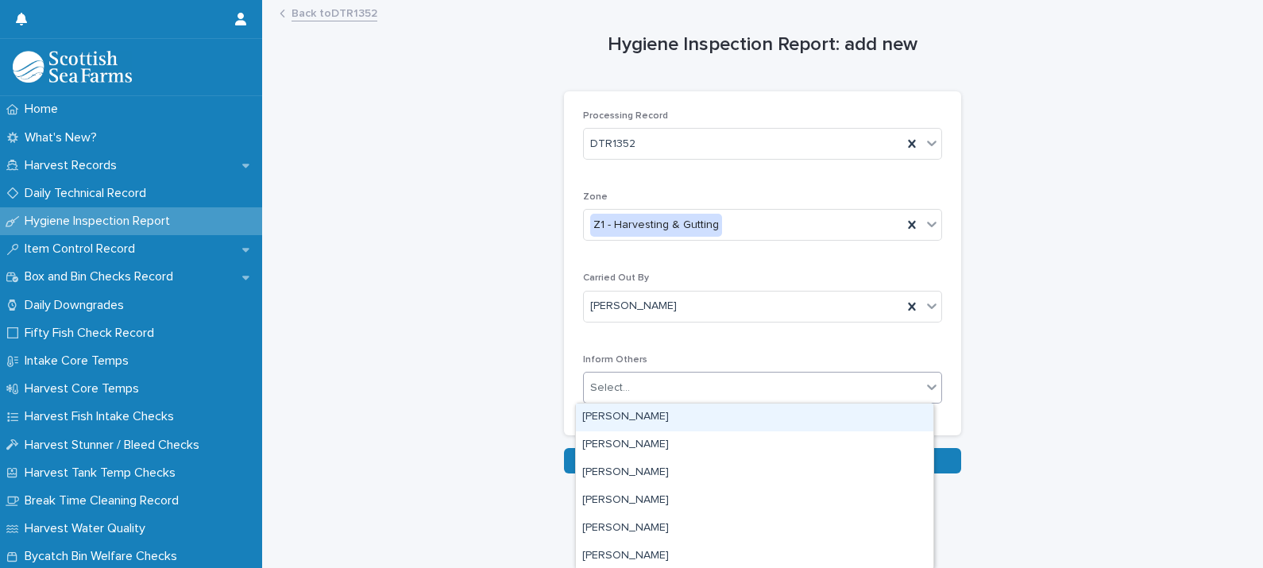
click at [641, 377] on div "Select..." at bounding box center [753, 388] width 338 height 26
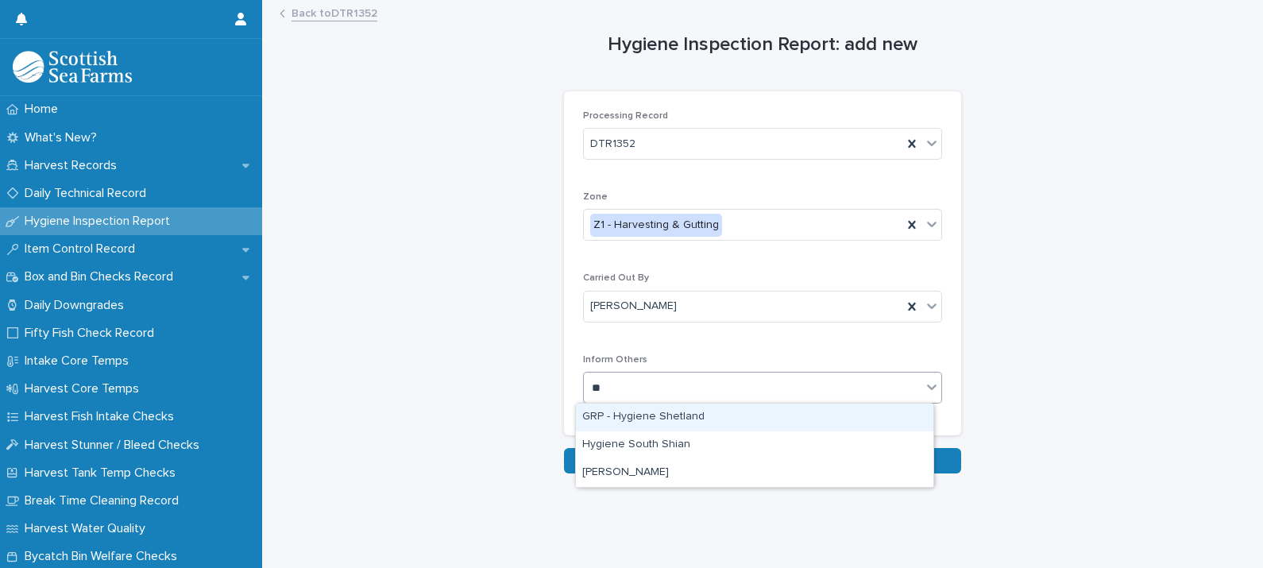
type input "***"
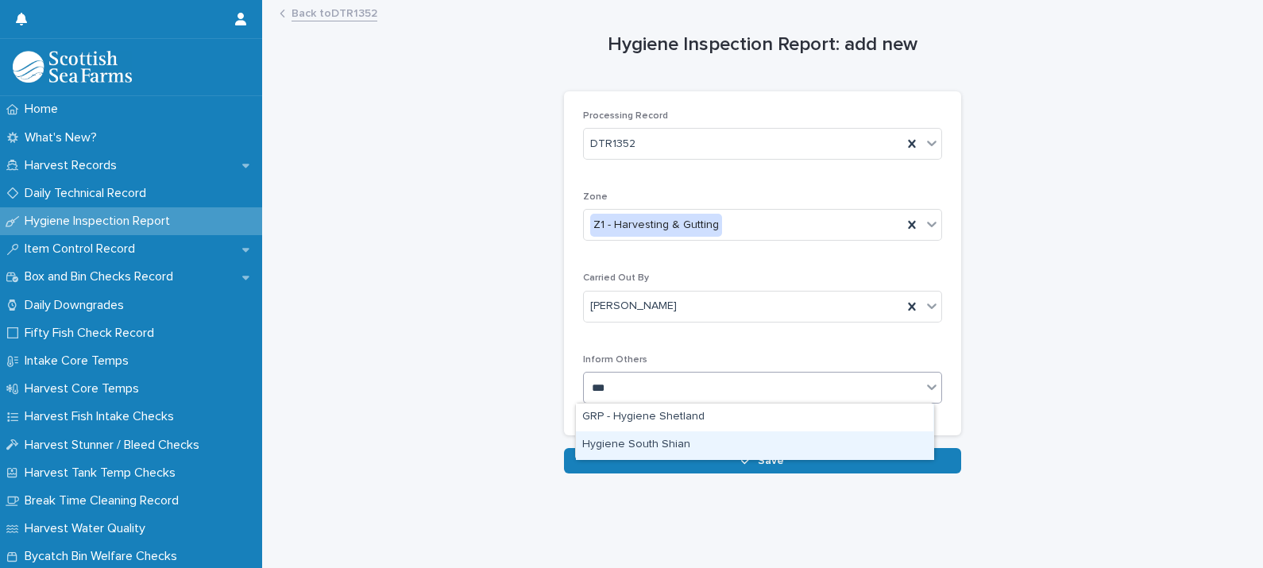
click at [667, 437] on div "Hygiene South Shian" at bounding box center [754, 445] width 357 height 28
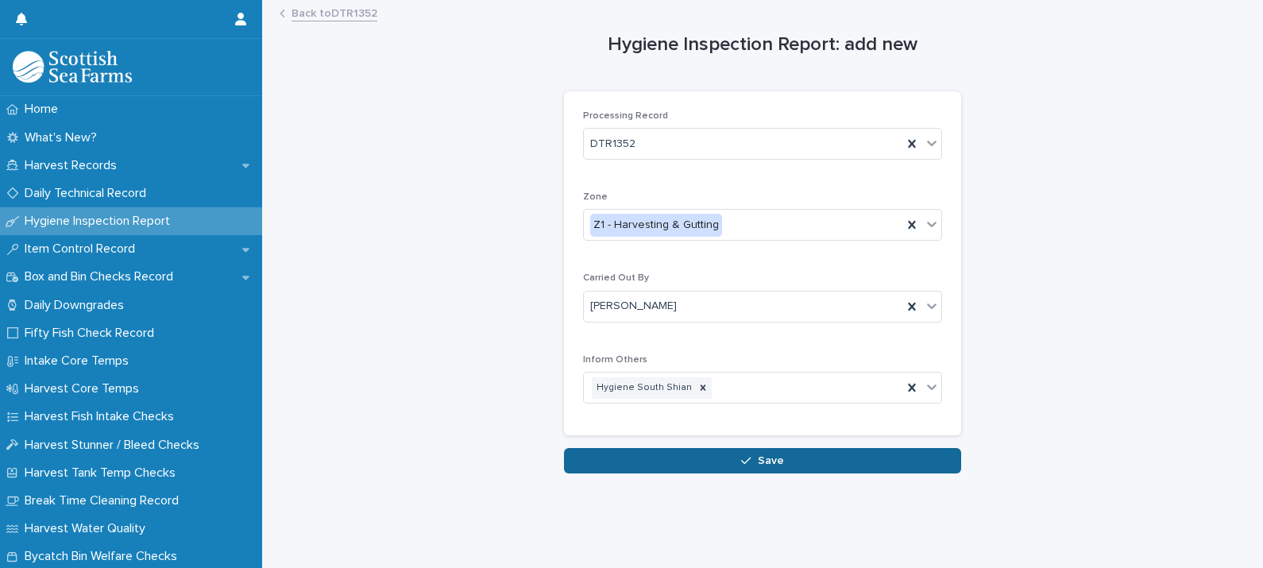
click at [740, 465] on button "Save" at bounding box center [762, 460] width 397 height 25
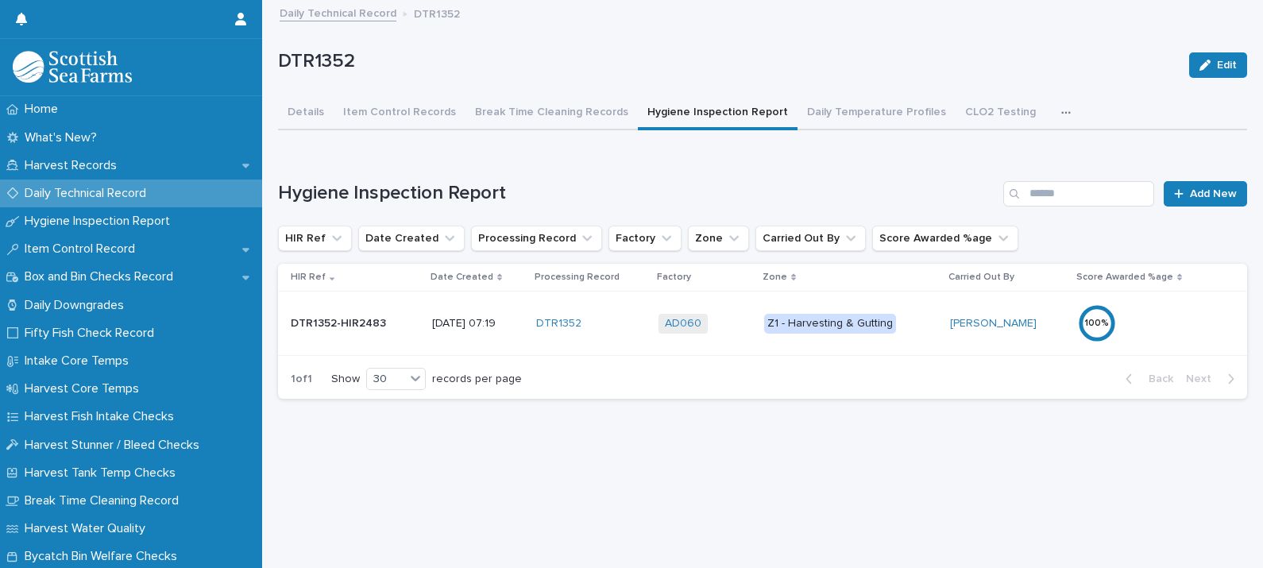
click at [928, 333] on div "Z1 - Harvesting & Gutting" at bounding box center [851, 323] width 174 height 33
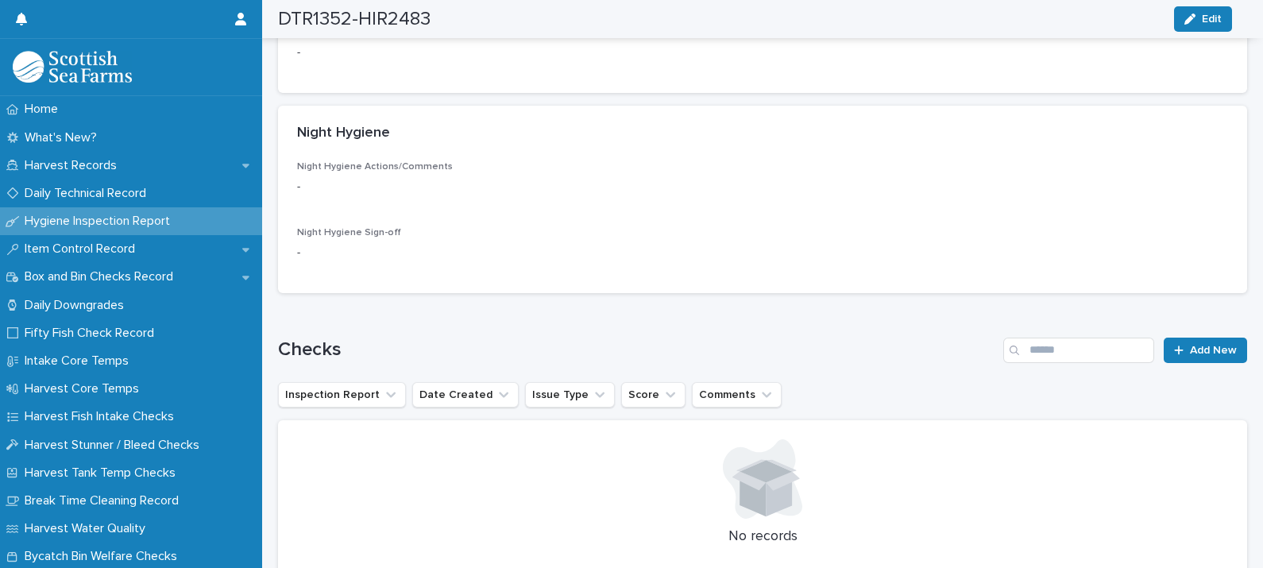
scroll to position [612, 0]
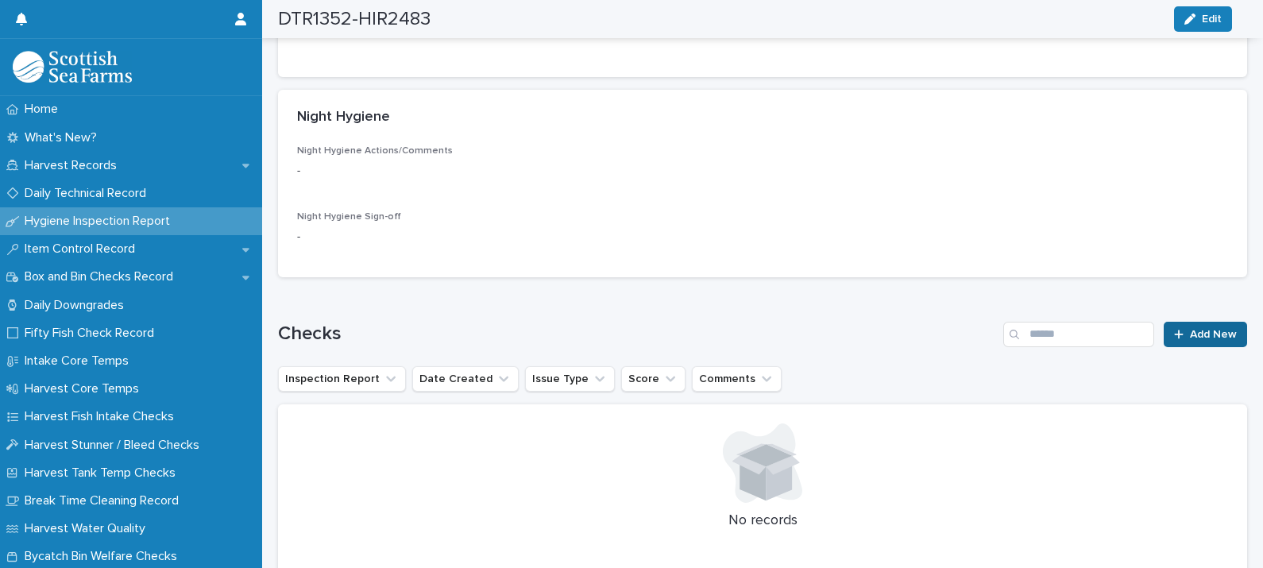
click at [1206, 329] on span "Add New" at bounding box center [1213, 334] width 47 height 11
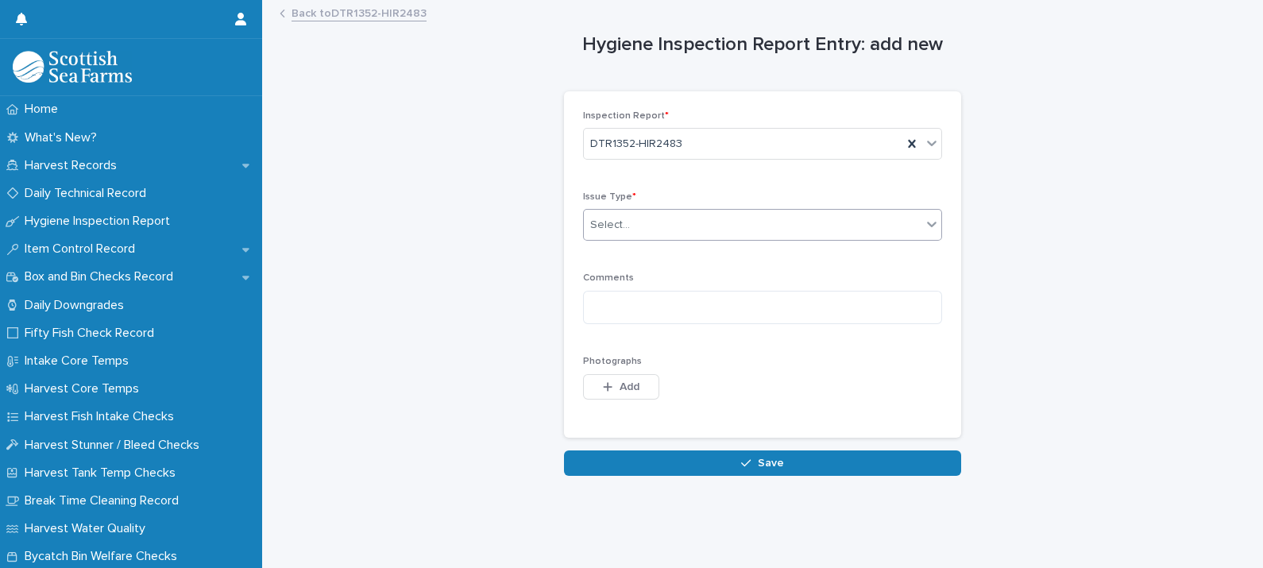
click at [615, 209] on div "Select..." at bounding box center [762, 225] width 359 height 32
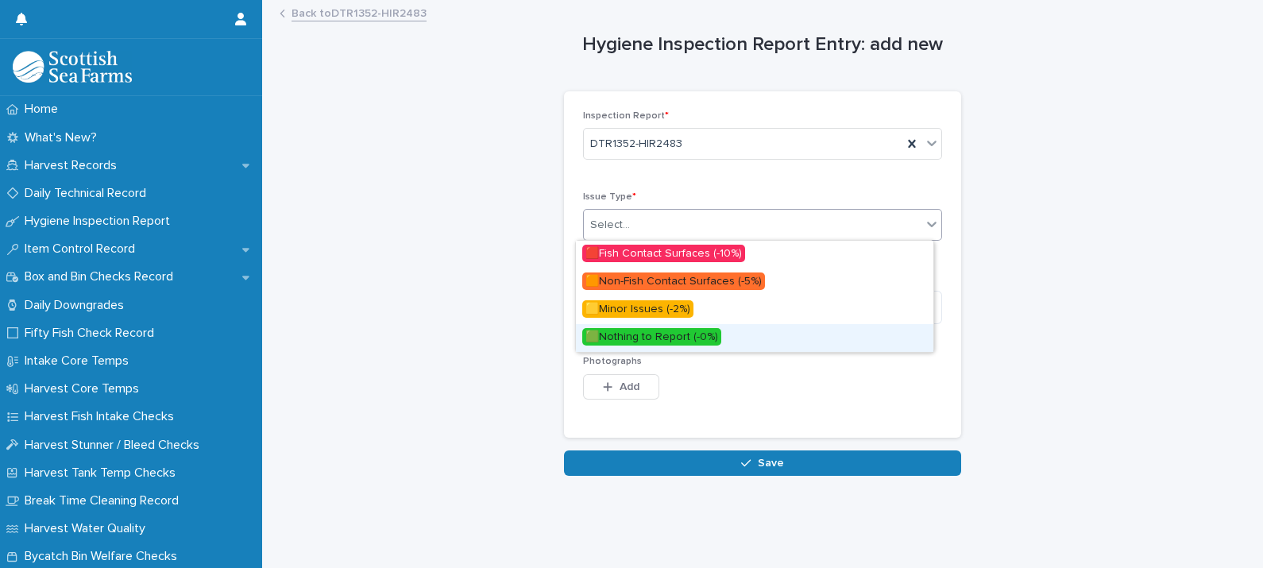
click at [654, 336] on span "🟩Nothing to Report (-0%)" at bounding box center [651, 336] width 139 height 17
click at [650, 314] on textarea at bounding box center [762, 308] width 359 height 34
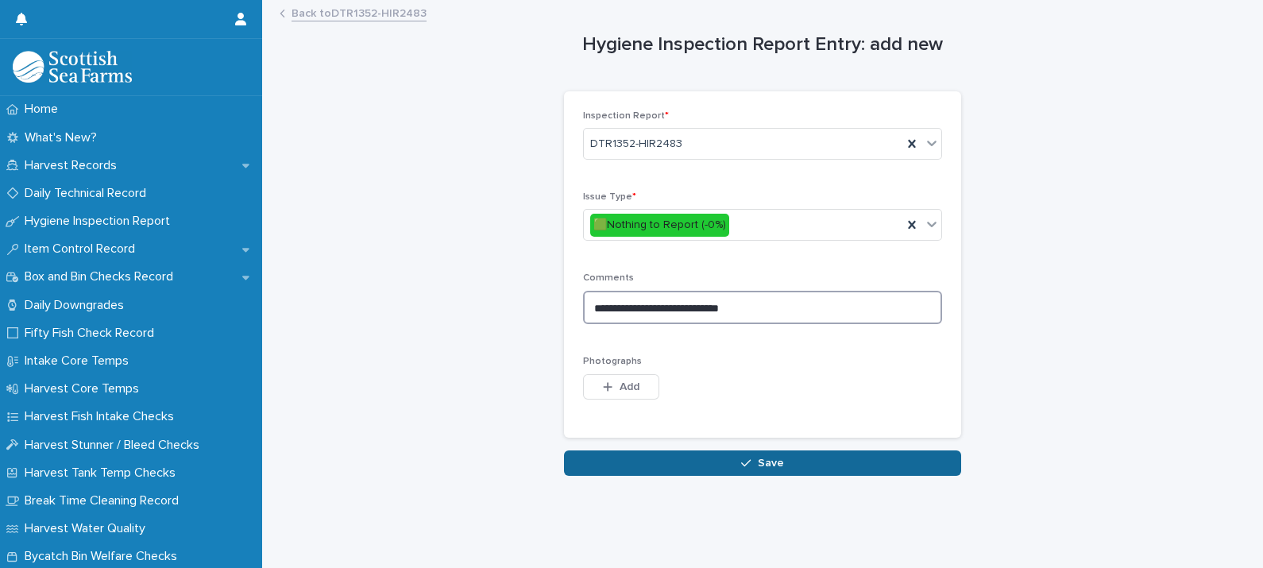
type textarea "**********"
click at [767, 461] on span "Save" at bounding box center [771, 462] width 26 height 11
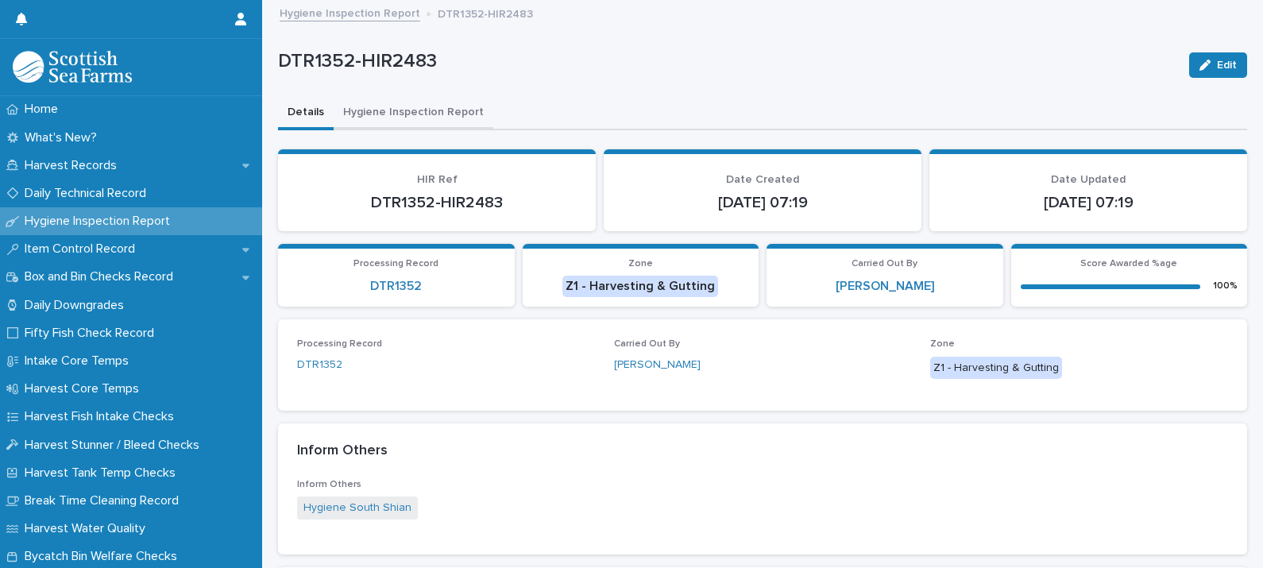
click at [396, 110] on button "Hygiene Inspection Report" at bounding box center [414, 113] width 160 height 33
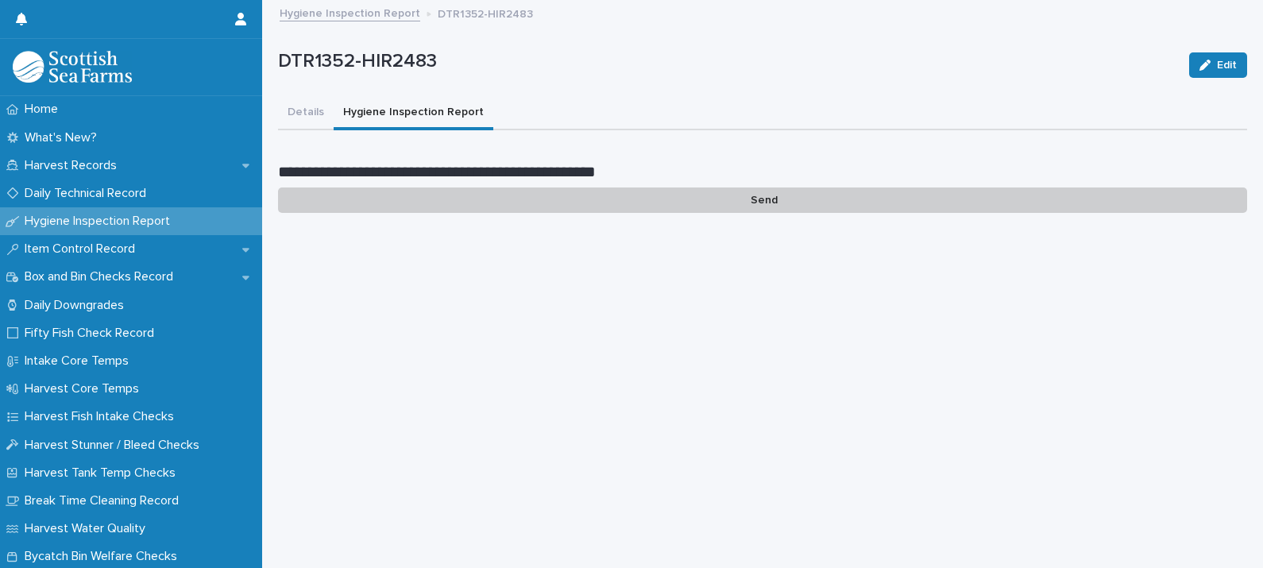
click at [753, 188] on p "Send" at bounding box center [762, 200] width 969 height 26
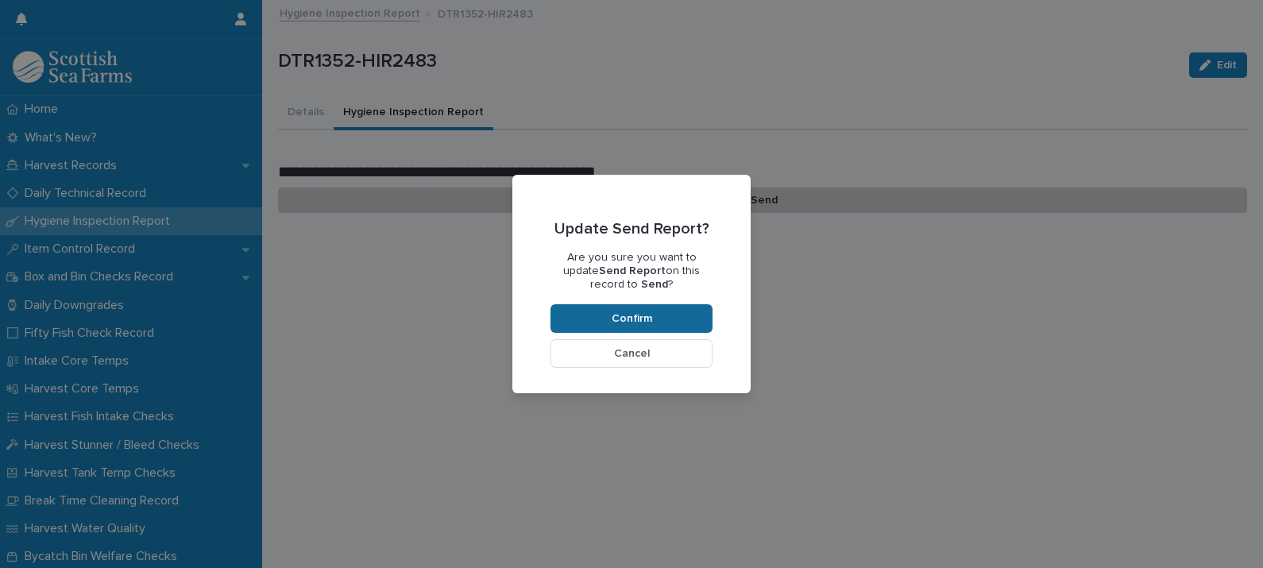
click at [628, 317] on span "Confirm" at bounding box center [632, 318] width 41 height 11
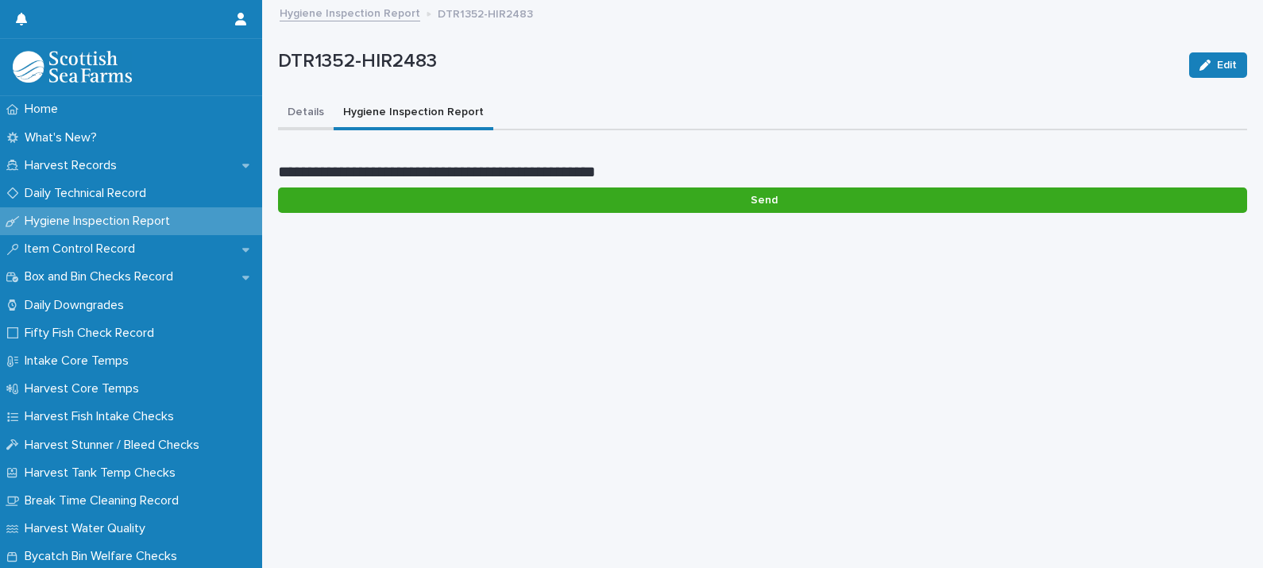
click at [302, 108] on button "Details" at bounding box center [306, 113] width 56 height 33
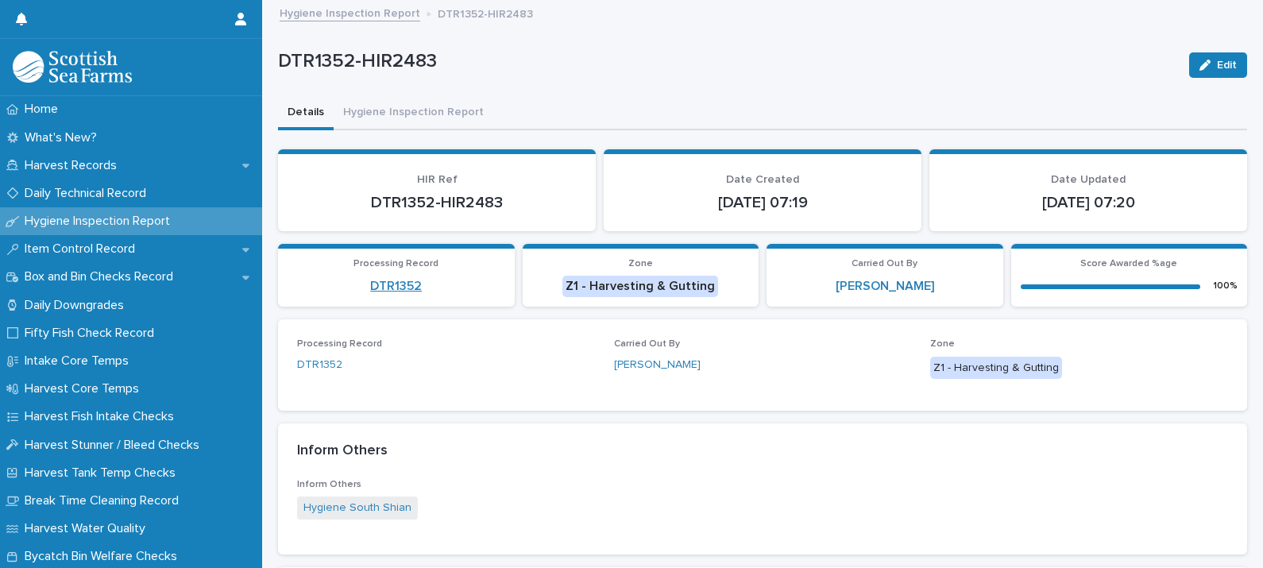
click at [399, 279] on link "DTR1352" at bounding box center [396, 286] width 52 height 15
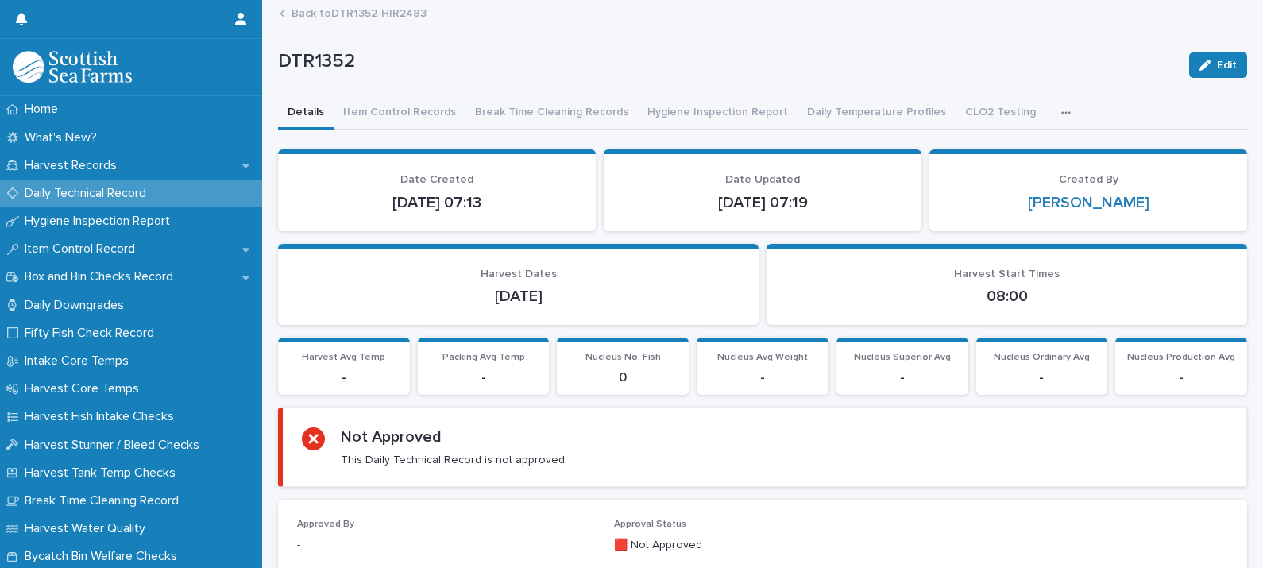
click at [1061, 112] on icon "button" at bounding box center [1066, 112] width 10 height 11
click at [948, 56] on p "DTR1352" at bounding box center [727, 61] width 898 height 23
click at [387, 112] on button "Item Control Records" at bounding box center [400, 113] width 132 height 33
